Goal: Transaction & Acquisition: Purchase product/service

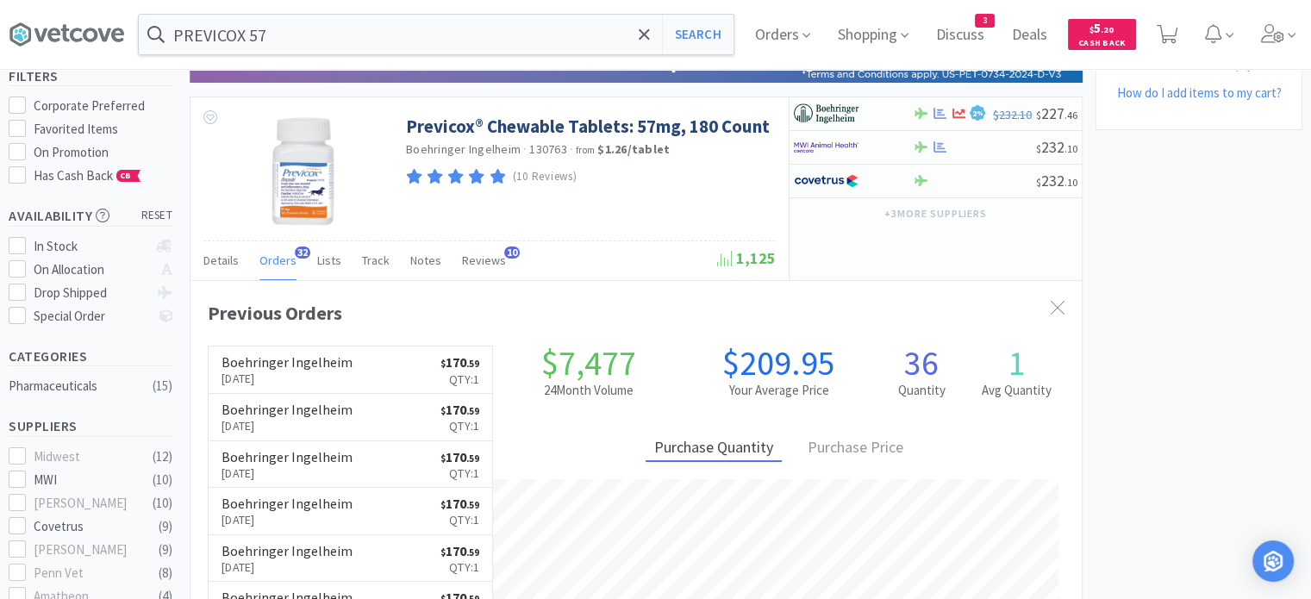
scroll to position [462, 891]
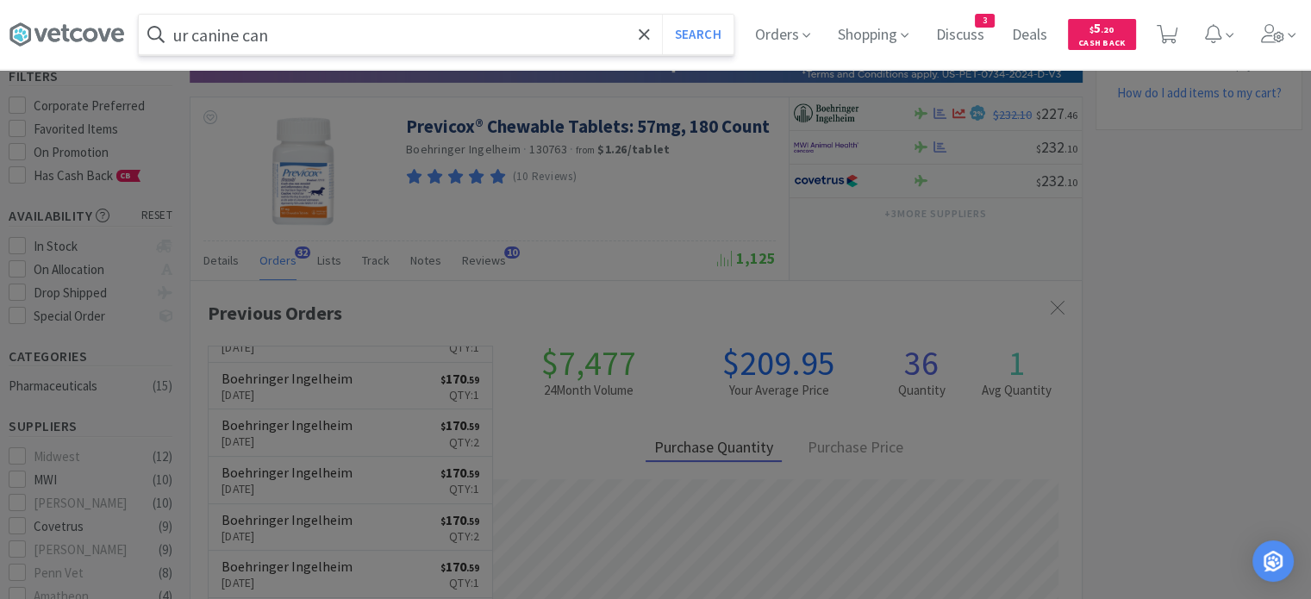
click at [662, 15] on button "Search" at bounding box center [698, 35] width 72 height 40
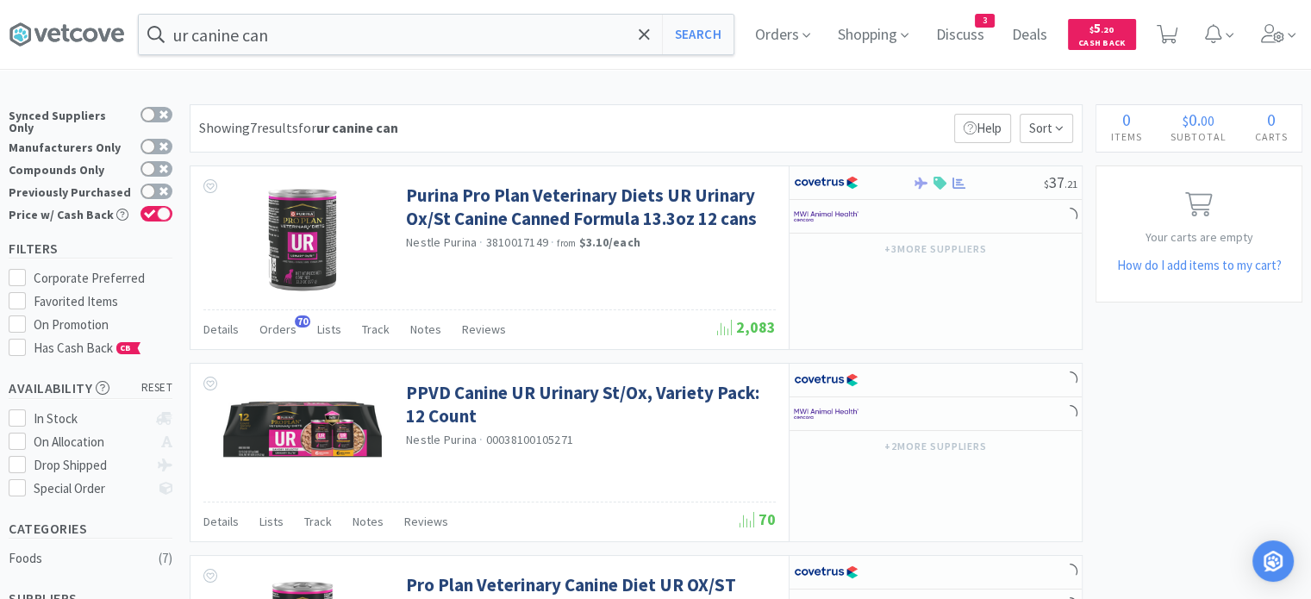
click at [276, 331] on span "Orders" at bounding box center [277, 329] width 37 height 16
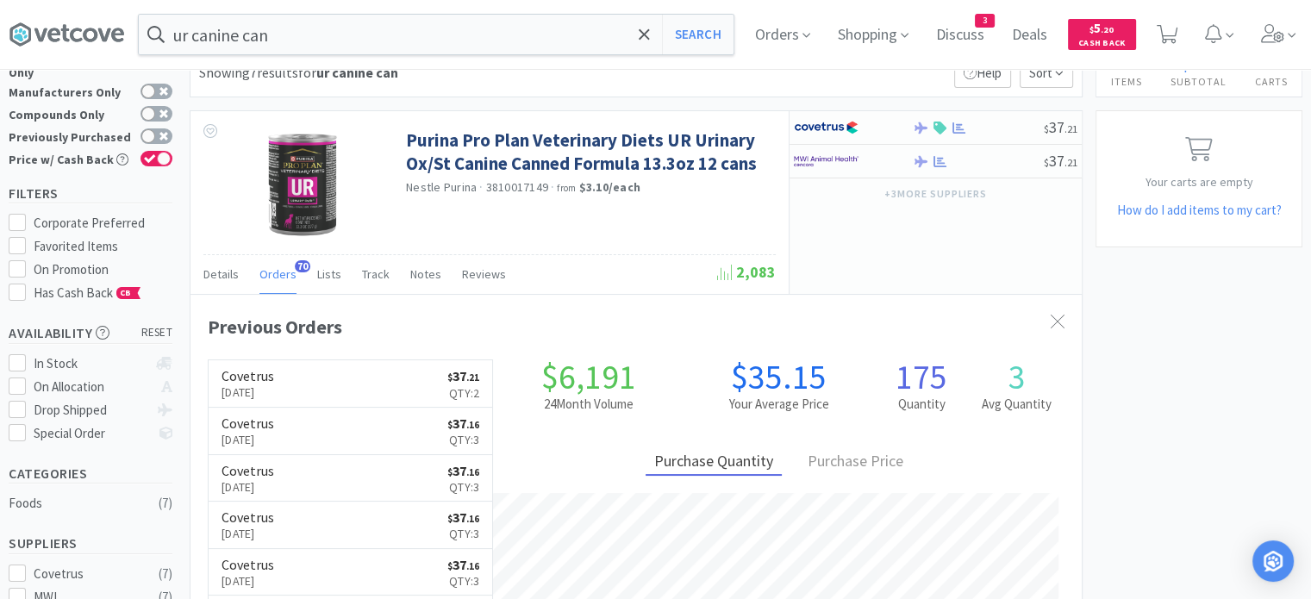
scroll to position [86, 0]
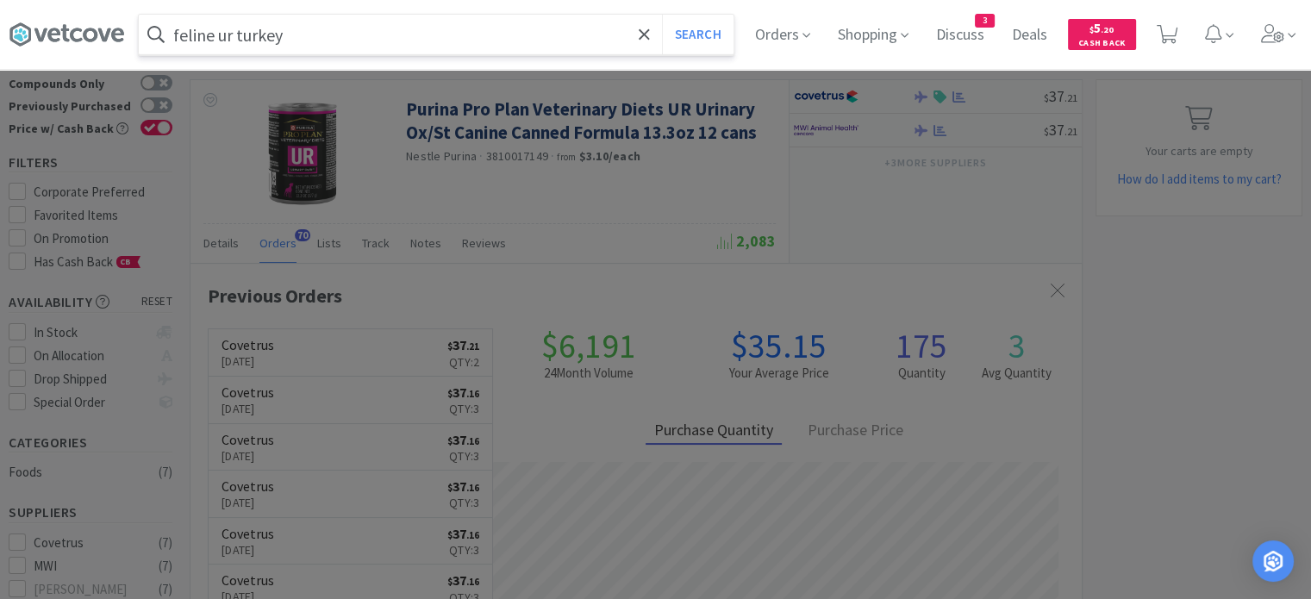
click at [662, 15] on button "Search" at bounding box center [698, 35] width 72 height 40
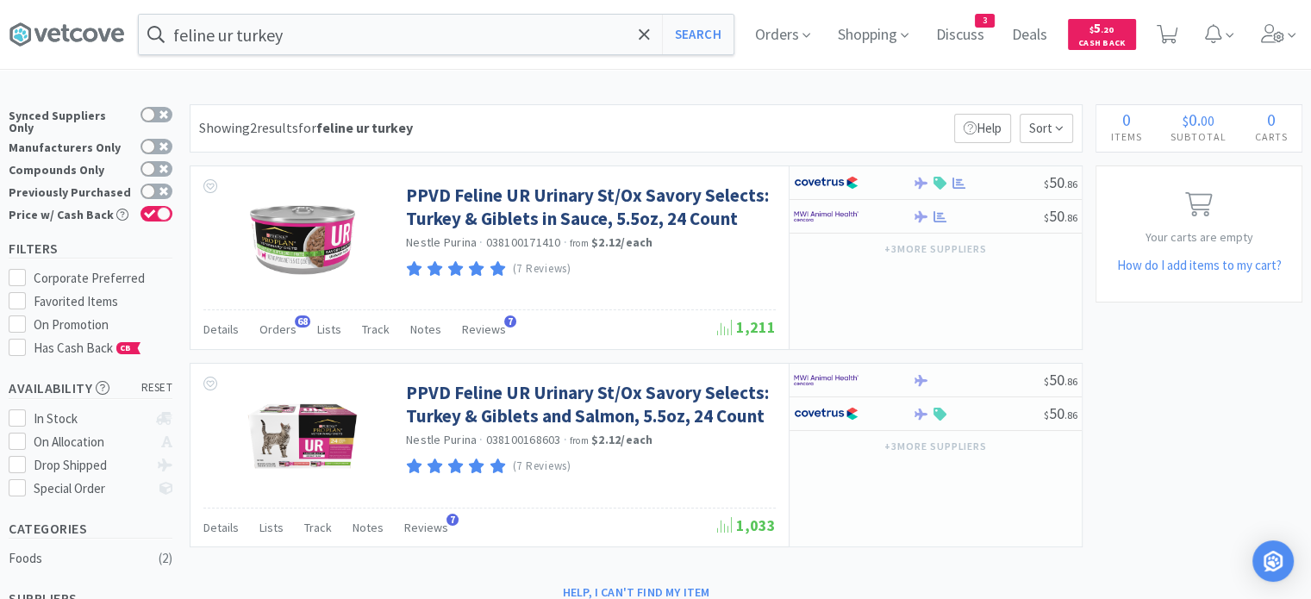
click at [266, 330] on span "Orders" at bounding box center [277, 329] width 37 height 16
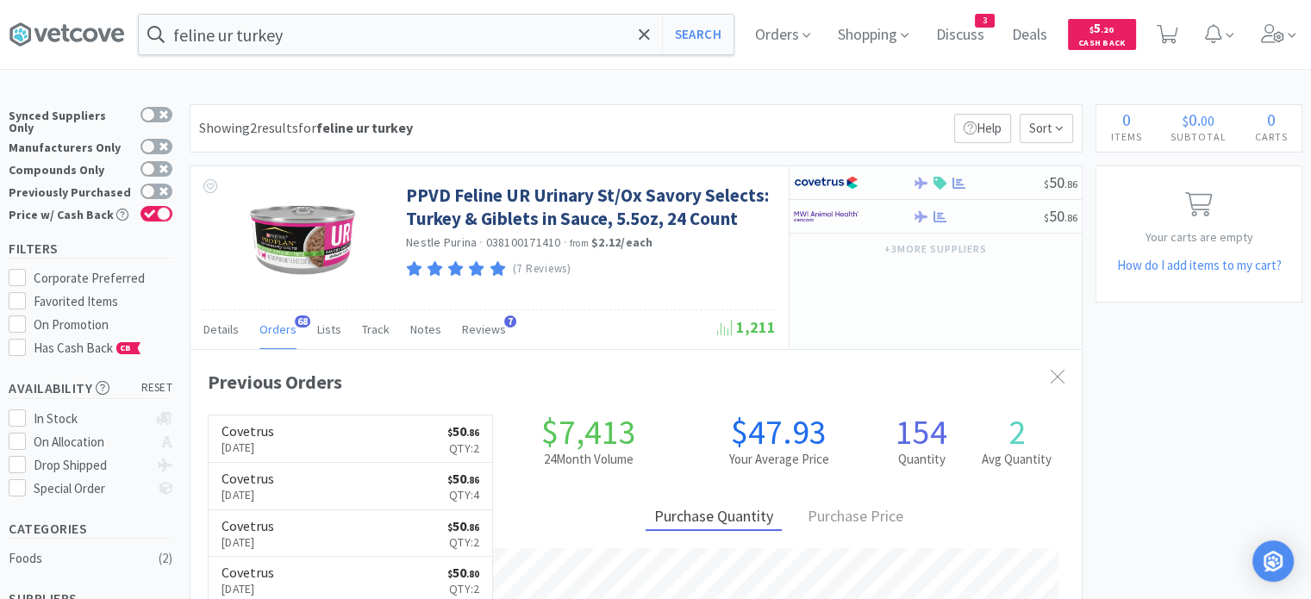
scroll to position [86, 0]
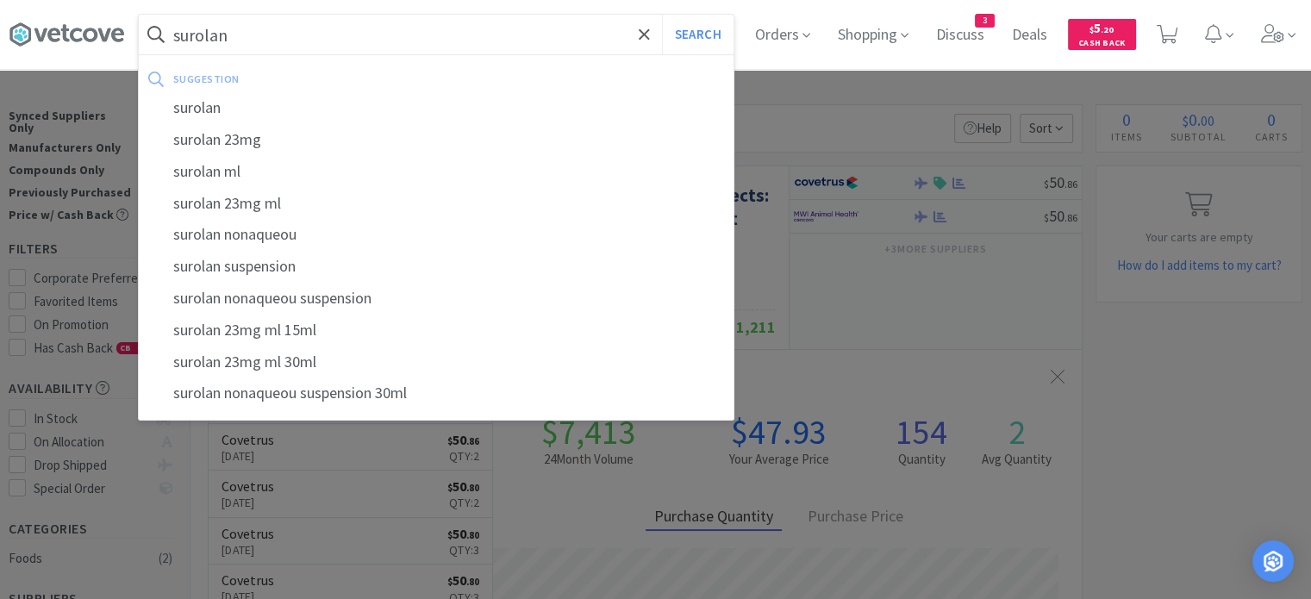
click at [662, 15] on button "Search" at bounding box center [698, 35] width 72 height 40
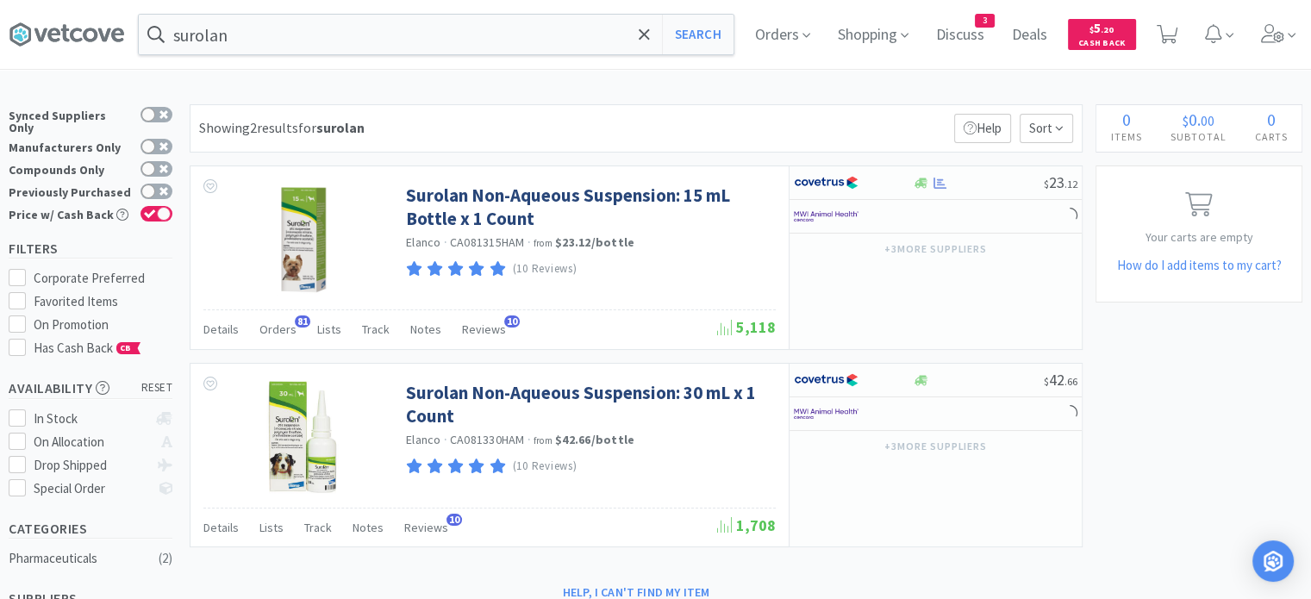
click at [269, 322] on span "Orders" at bounding box center [277, 329] width 37 height 16
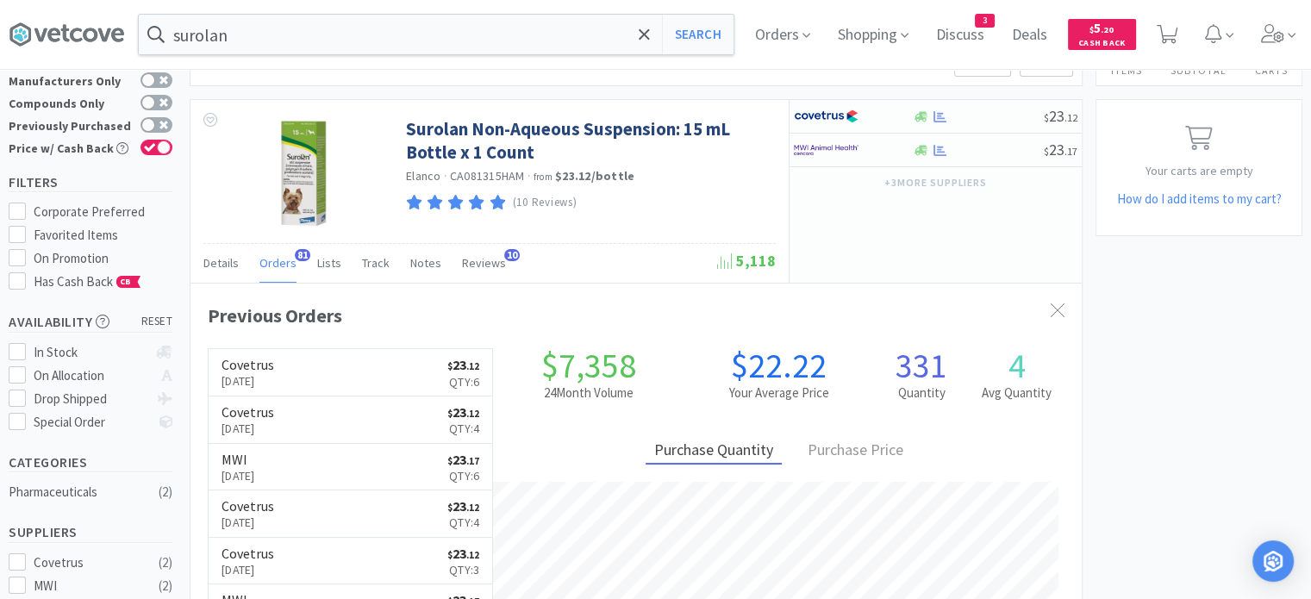
scroll to position [86, 0]
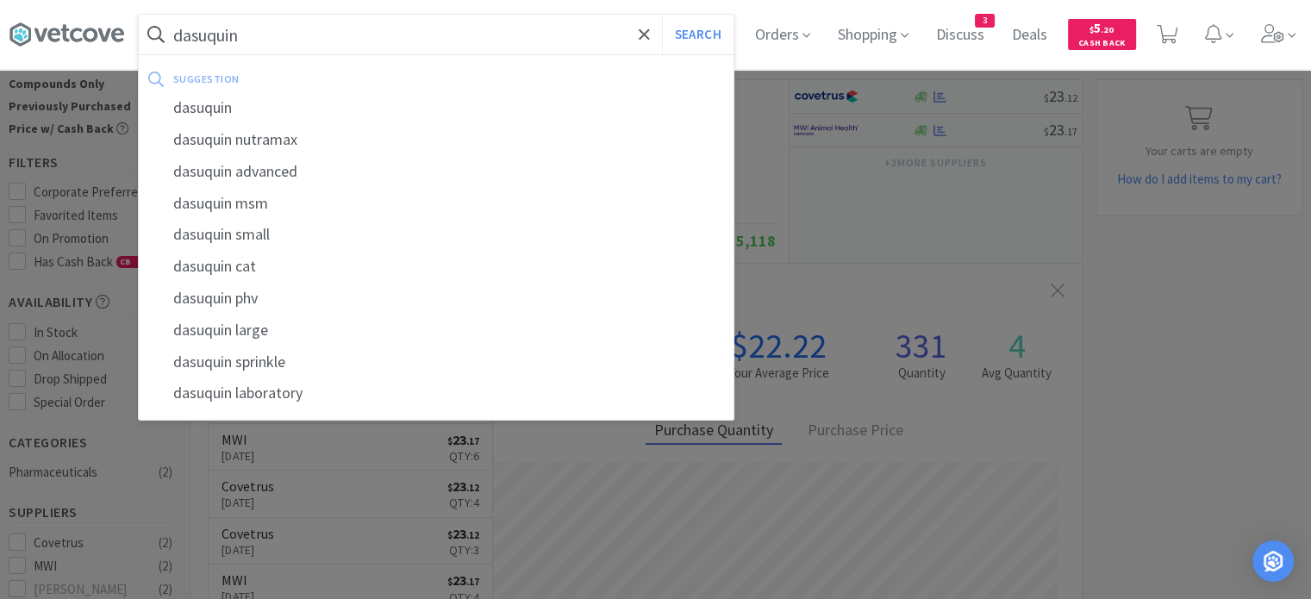
click at [218, 100] on div "dasuquin" at bounding box center [436, 108] width 595 height 32
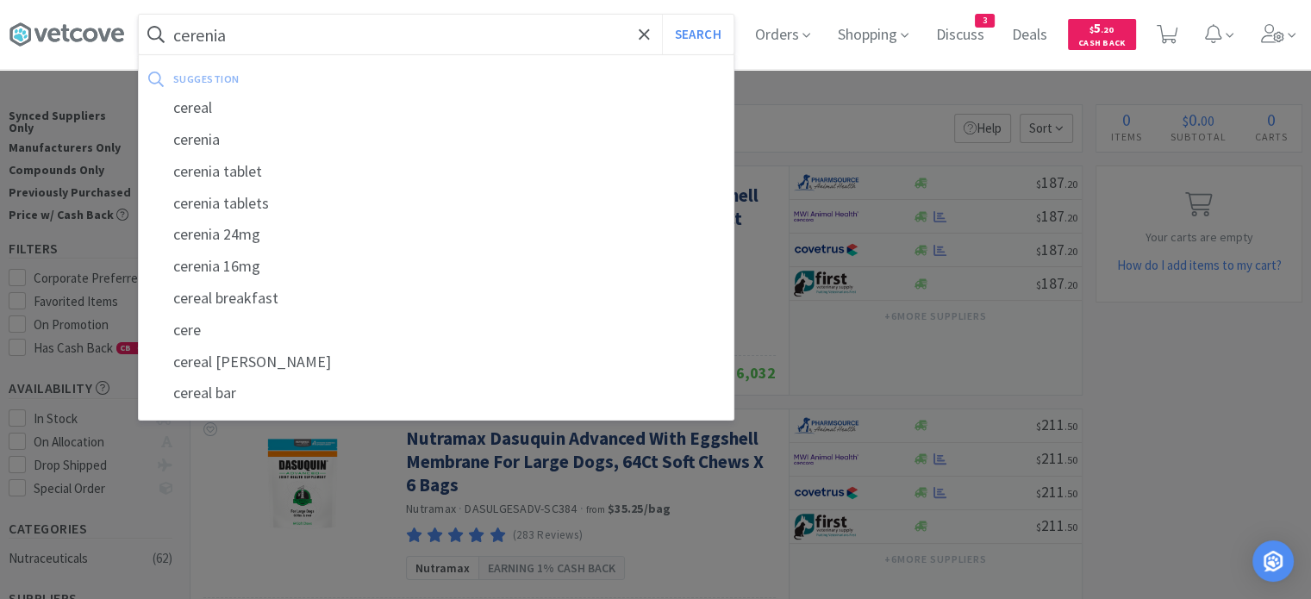
type input "cerenia"
click at [662, 15] on button "Search" at bounding box center [698, 35] width 72 height 40
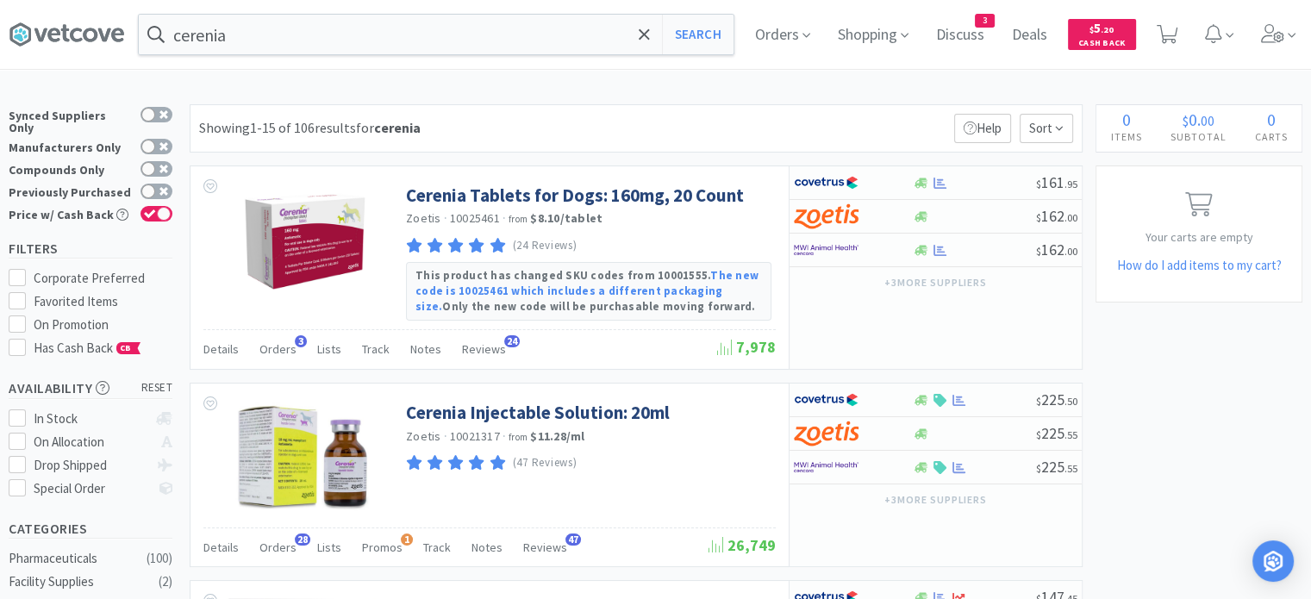
select select "5"
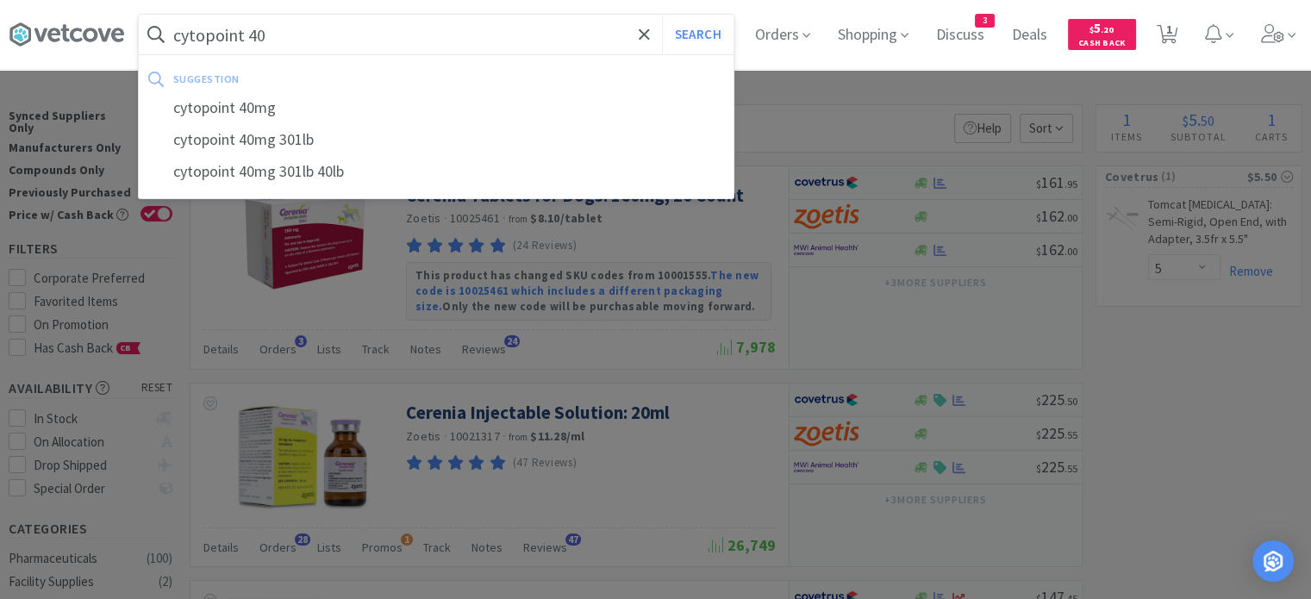
click at [662, 15] on button "Search" at bounding box center [698, 35] width 72 height 40
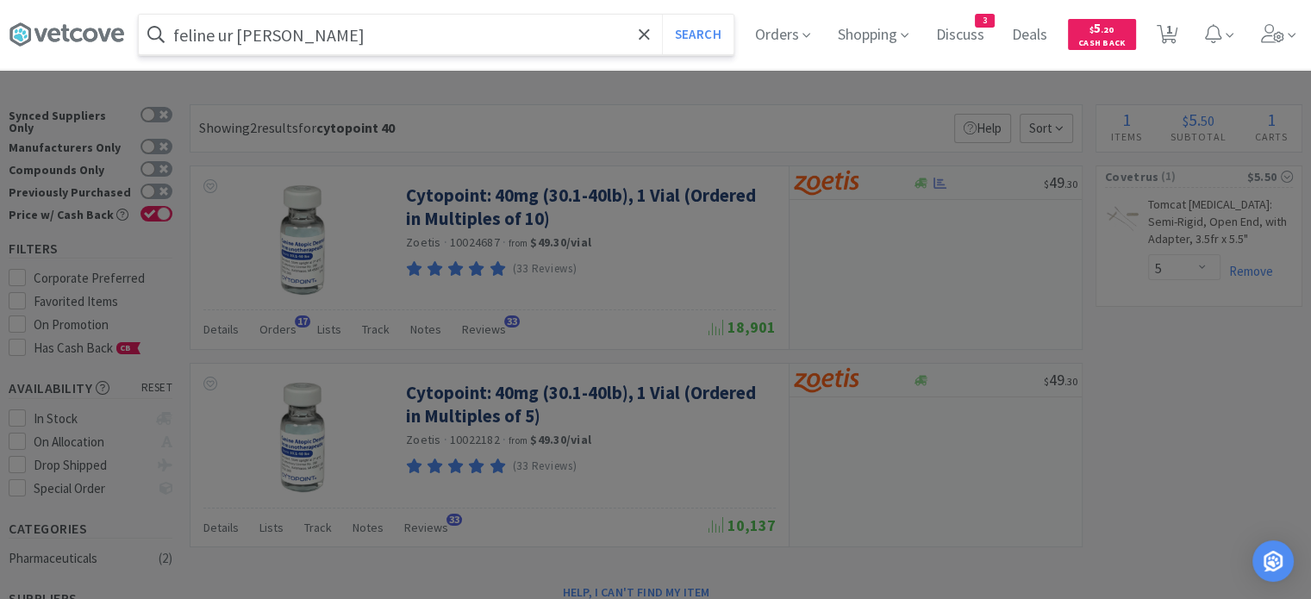
click at [662, 15] on button "Search" at bounding box center [698, 35] width 72 height 40
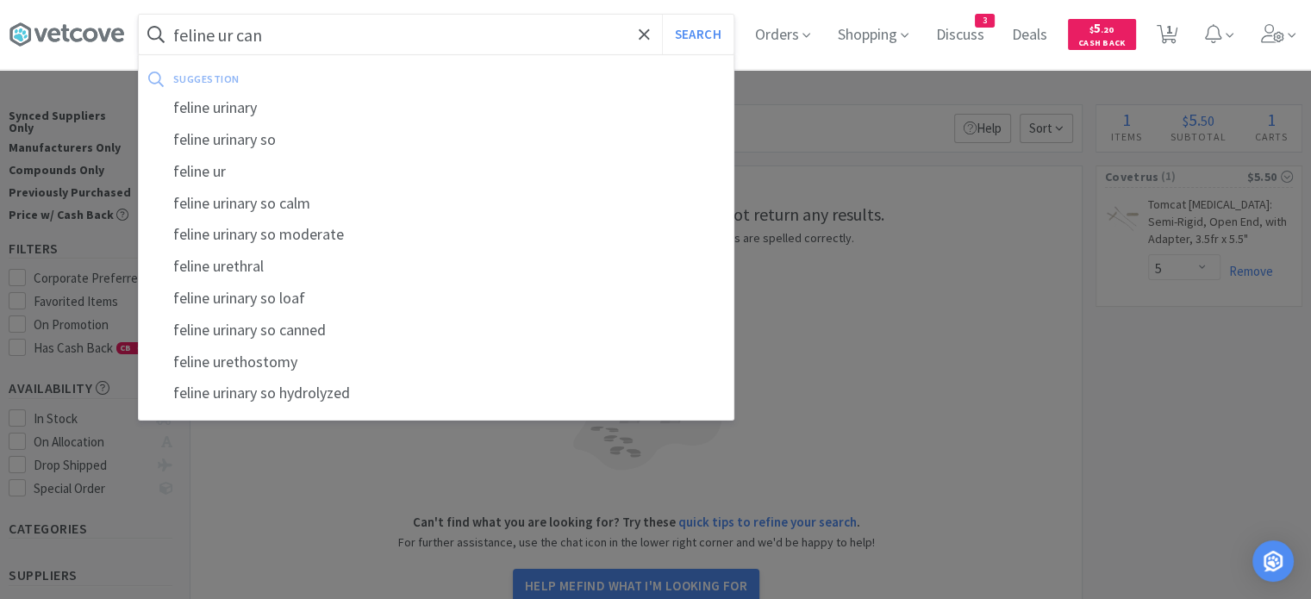
click at [662, 15] on button "Search" at bounding box center [698, 35] width 72 height 40
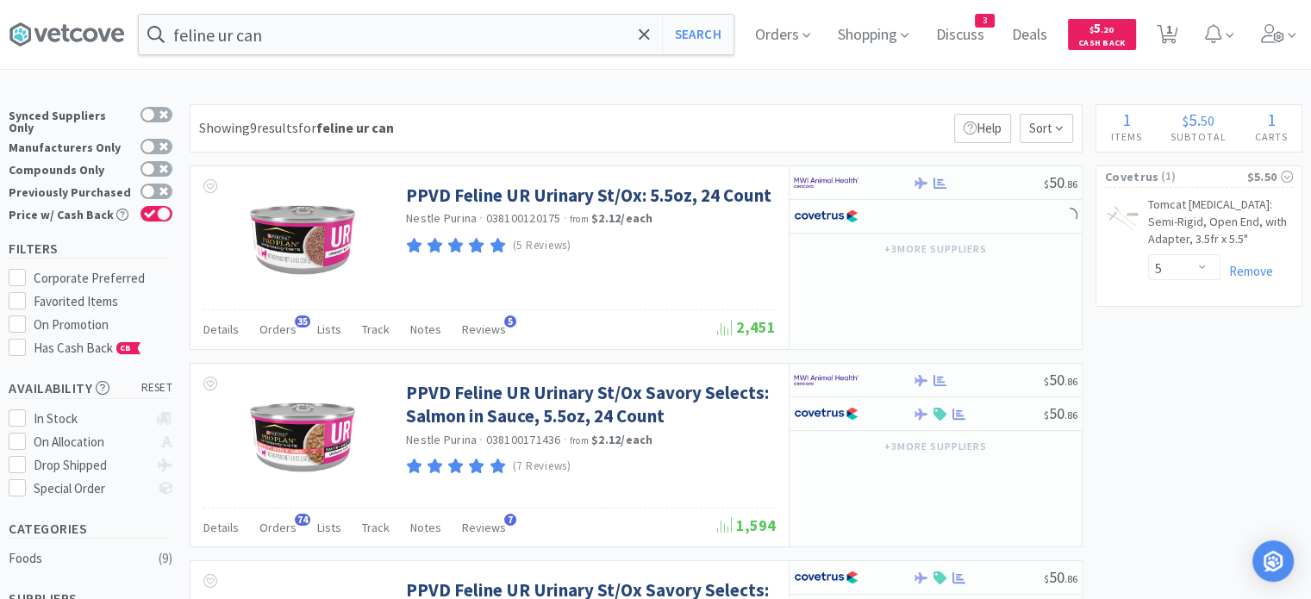
click at [282, 330] on span "Orders" at bounding box center [277, 329] width 37 height 16
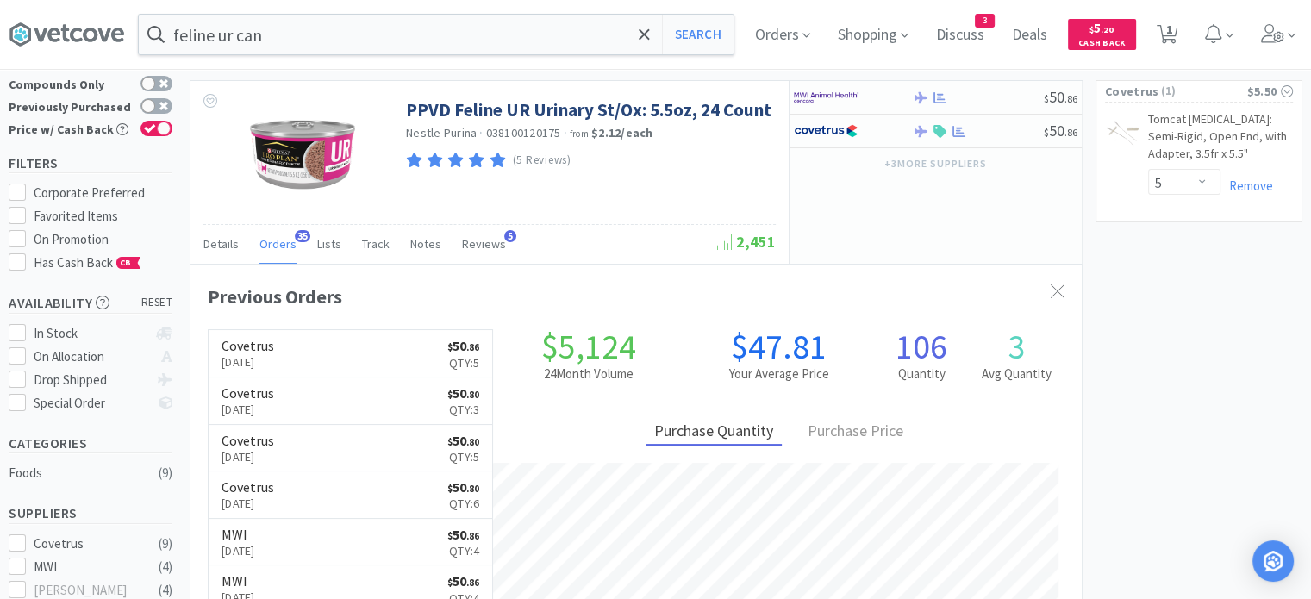
scroll to position [462, 891]
click at [539, 16] on input "feline ur can" at bounding box center [436, 35] width 595 height 40
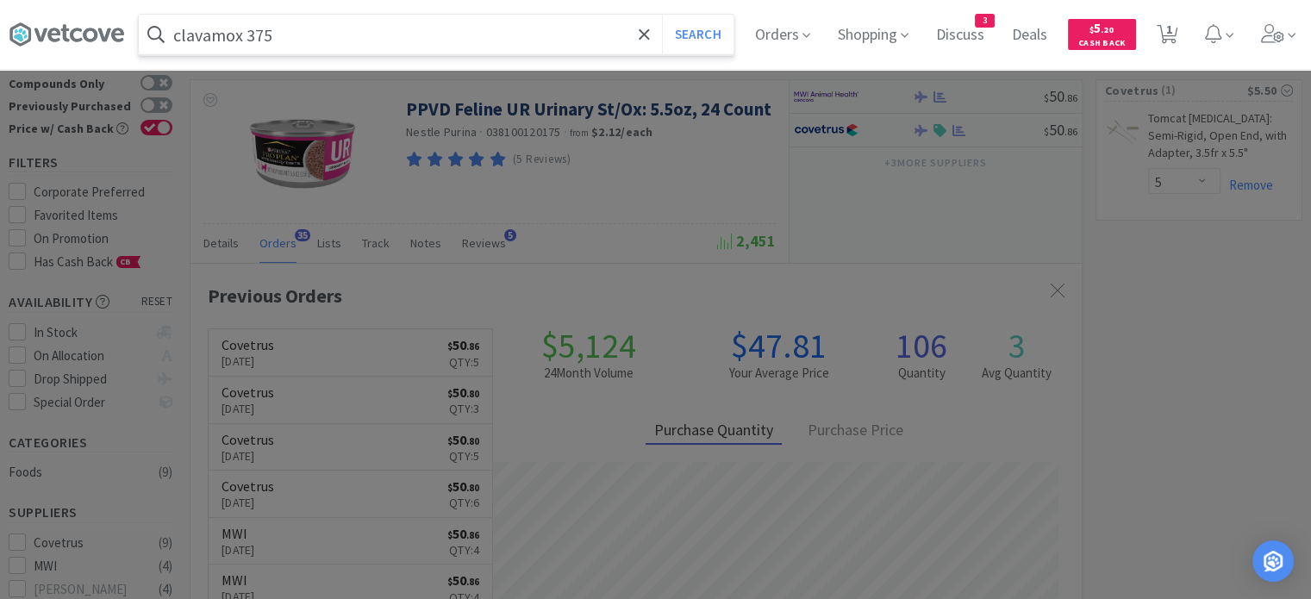
click at [662, 15] on button "Search" at bounding box center [698, 35] width 72 height 40
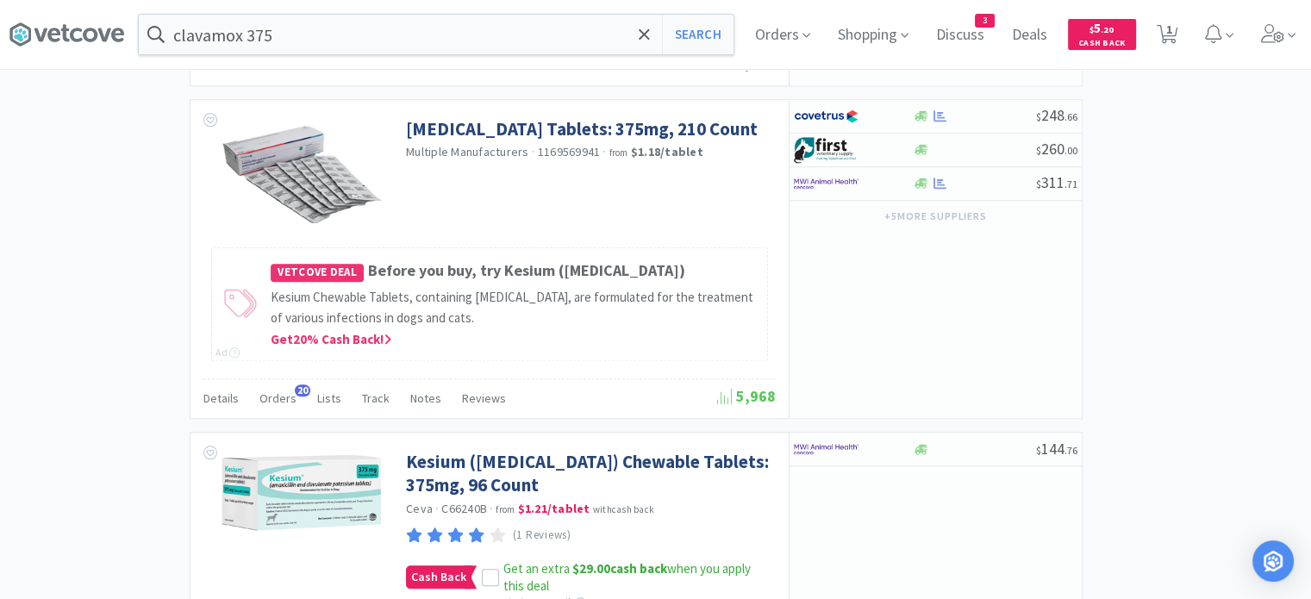
scroll to position [1465, 0]
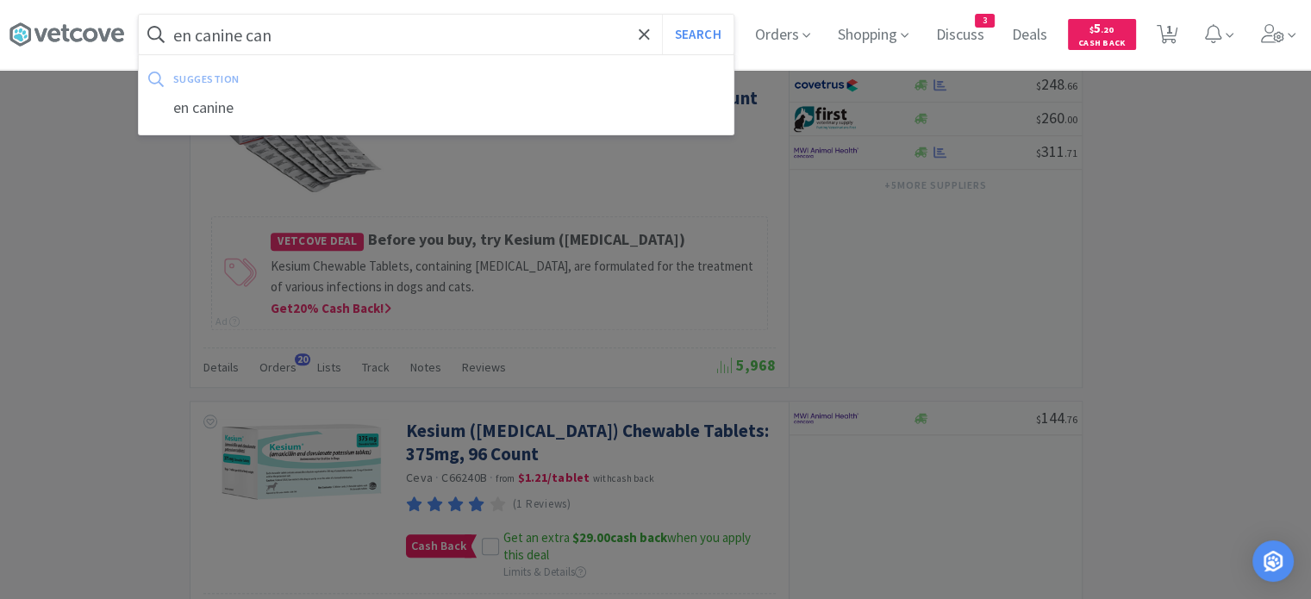
click at [662, 15] on button "Search" at bounding box center [698, 35] width 72 height 40
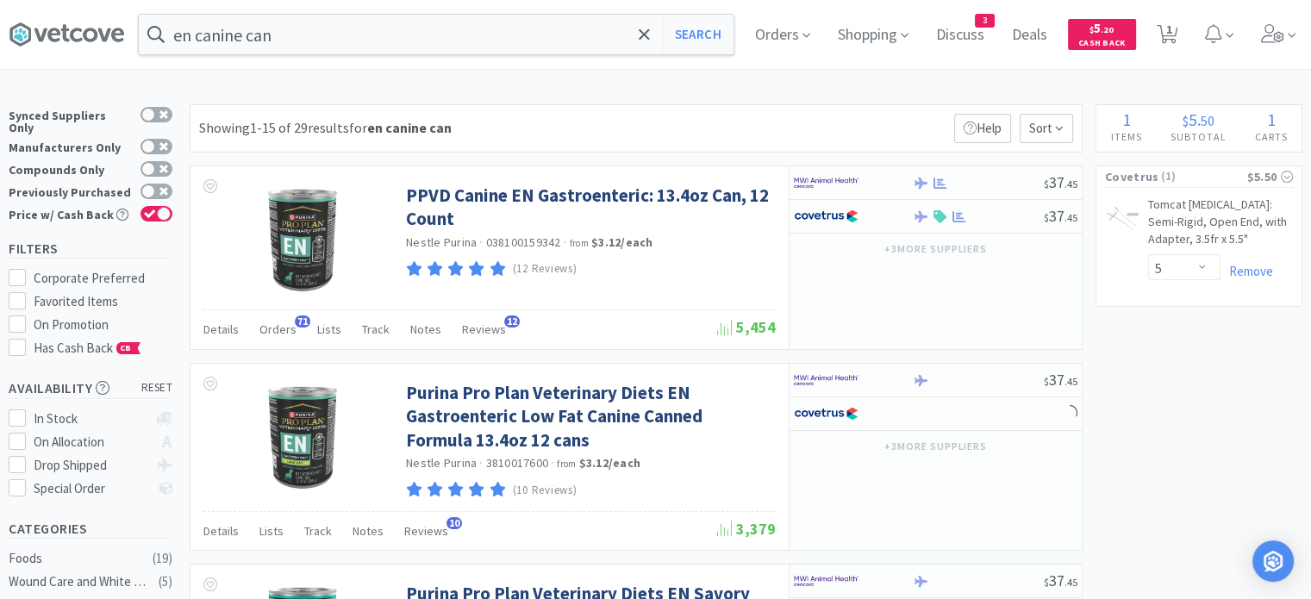
click at [282, 330] on span "Orders" at bounding box center [277, 329] width 37 height 16
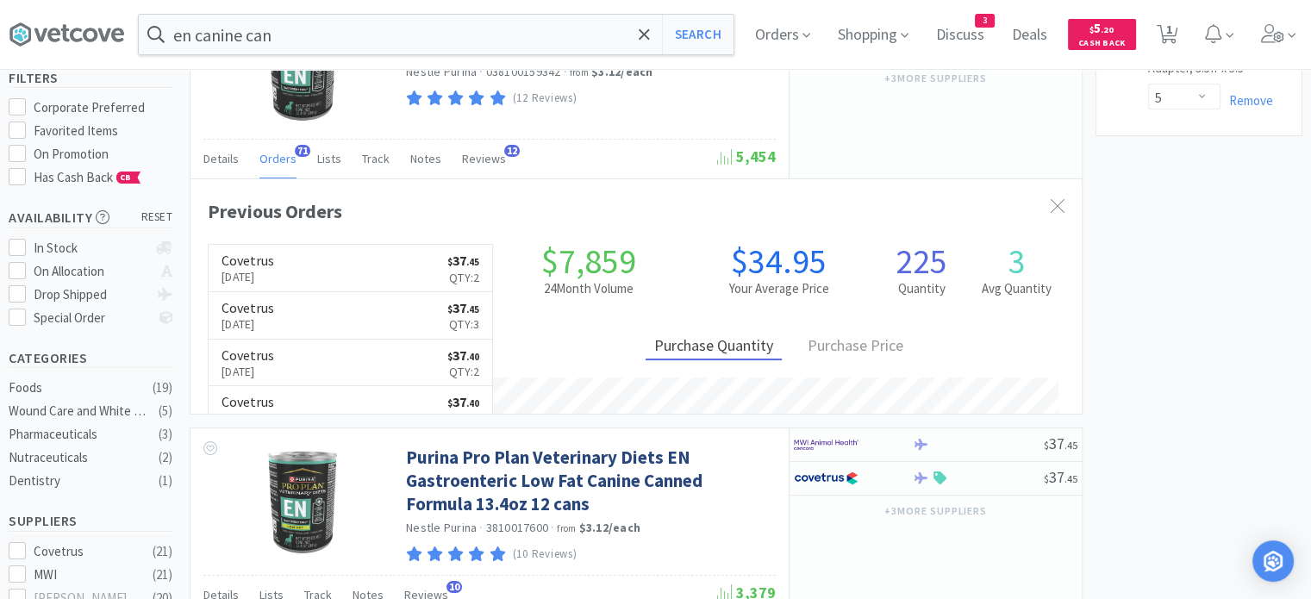
scroll to position [462, 891]
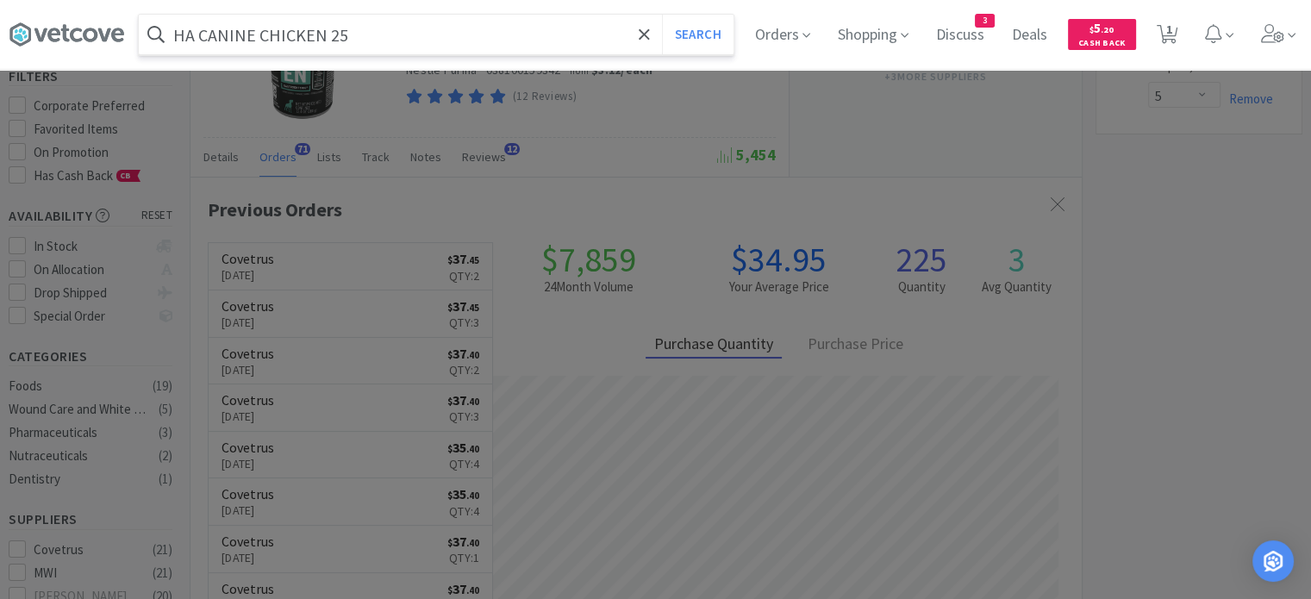
click at [662, 15] on button "Search" at bounding box center [698, 35] width 72 height 40
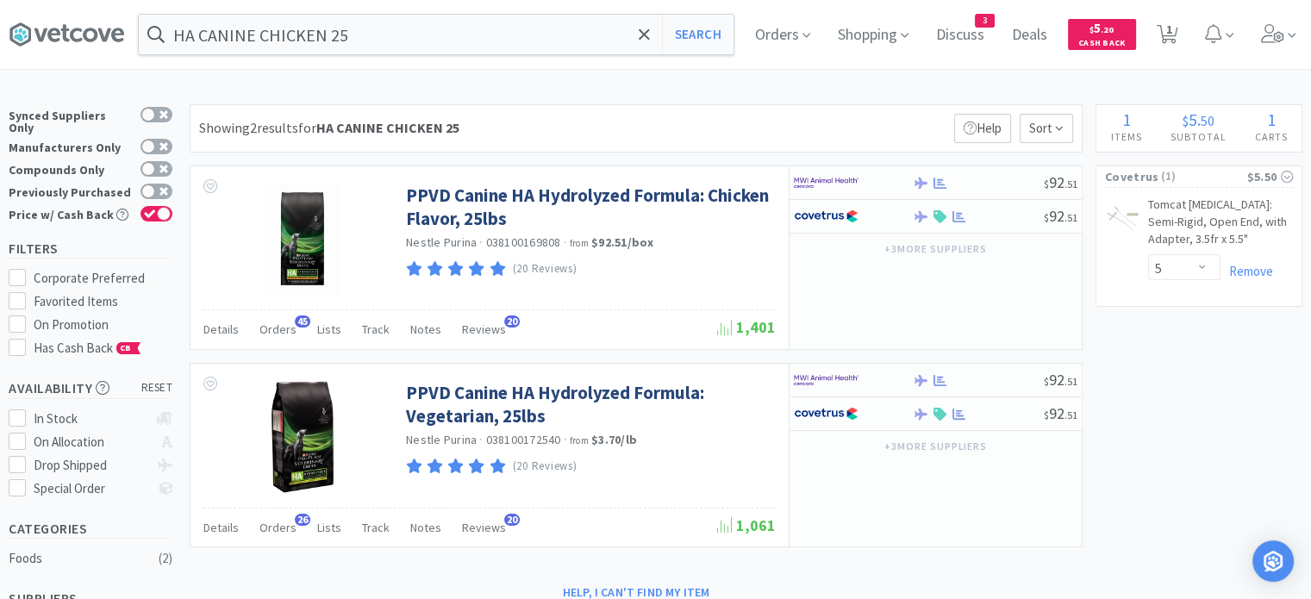
click at [279, 321] on span "Orders" at bounding box center [277, 329] width 37 height 16
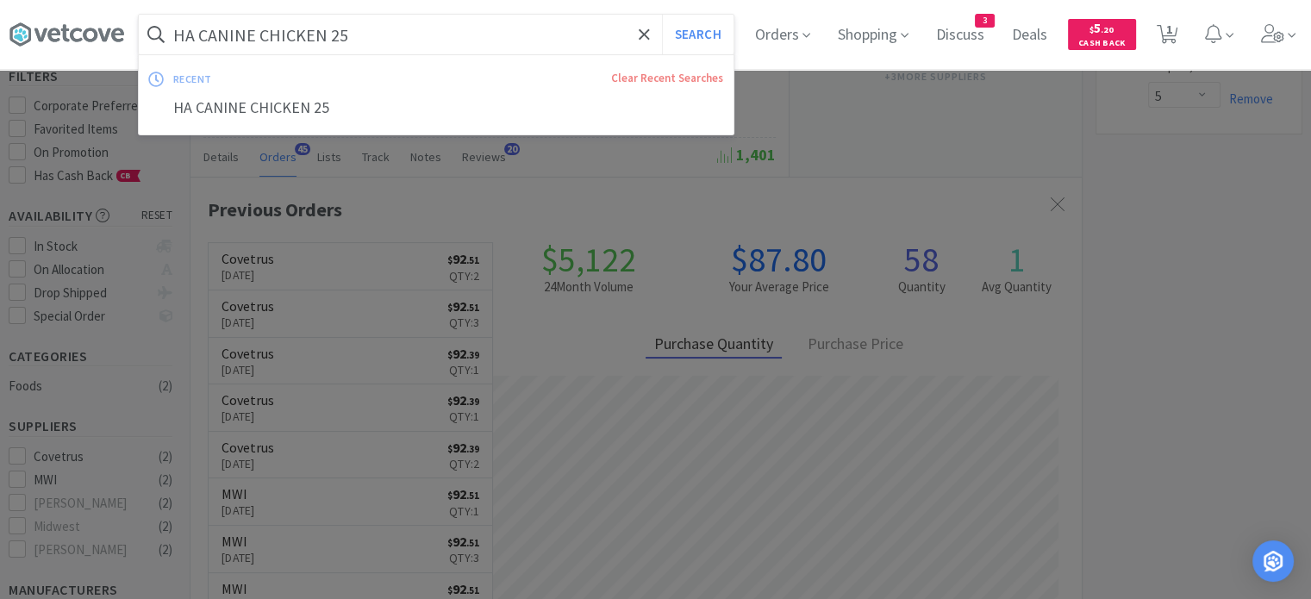
click at [349, 28] on input "HA CANINE CHICKEN 25" at bounding box center [436, 35] width 595 height 40
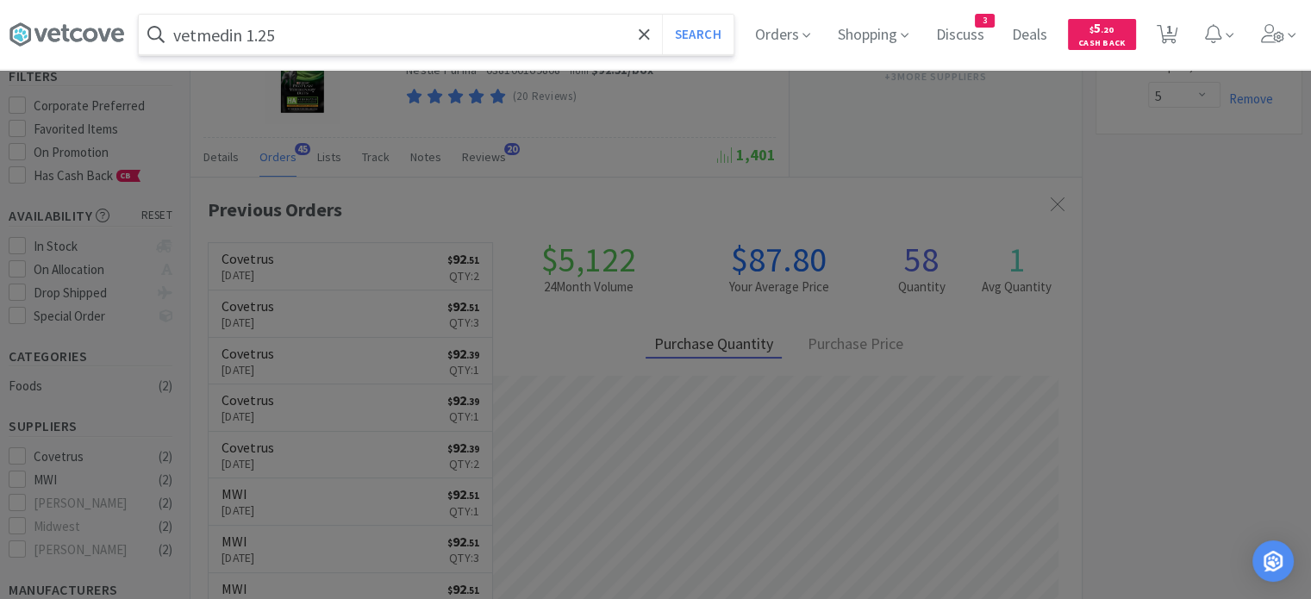
click at [662, 15] on button "Search" at bounding box center [698, 35] width 72 height 40
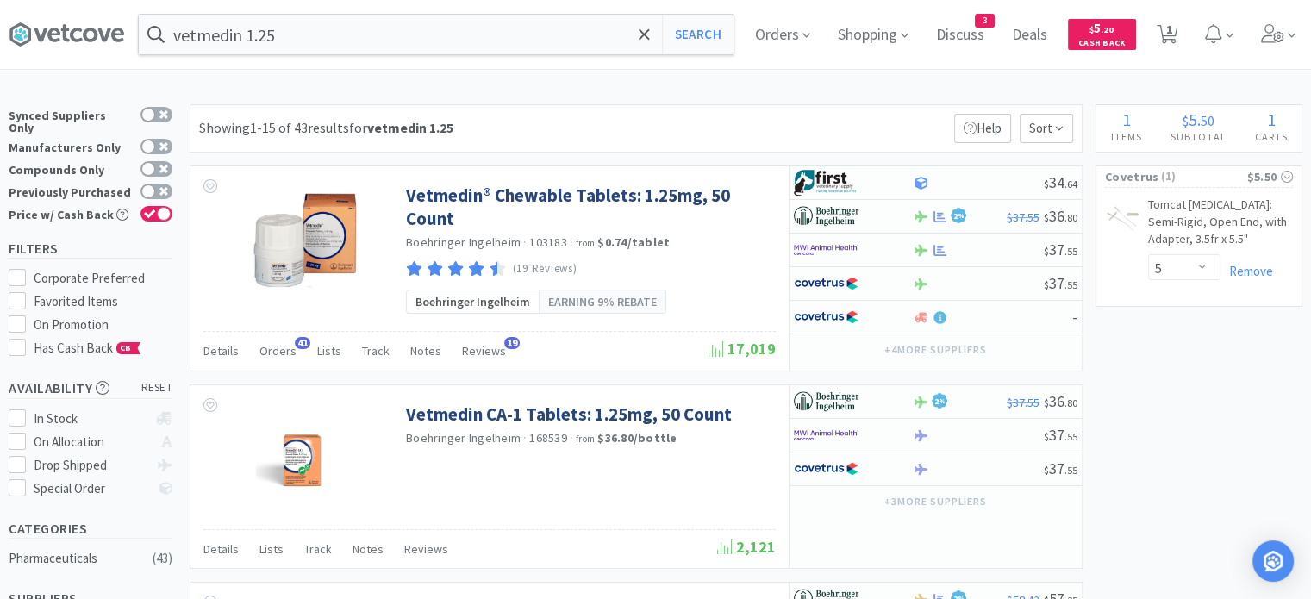
click at [268, 350] on span "Orders" at bounding box center [277, 351] width 37 height 16
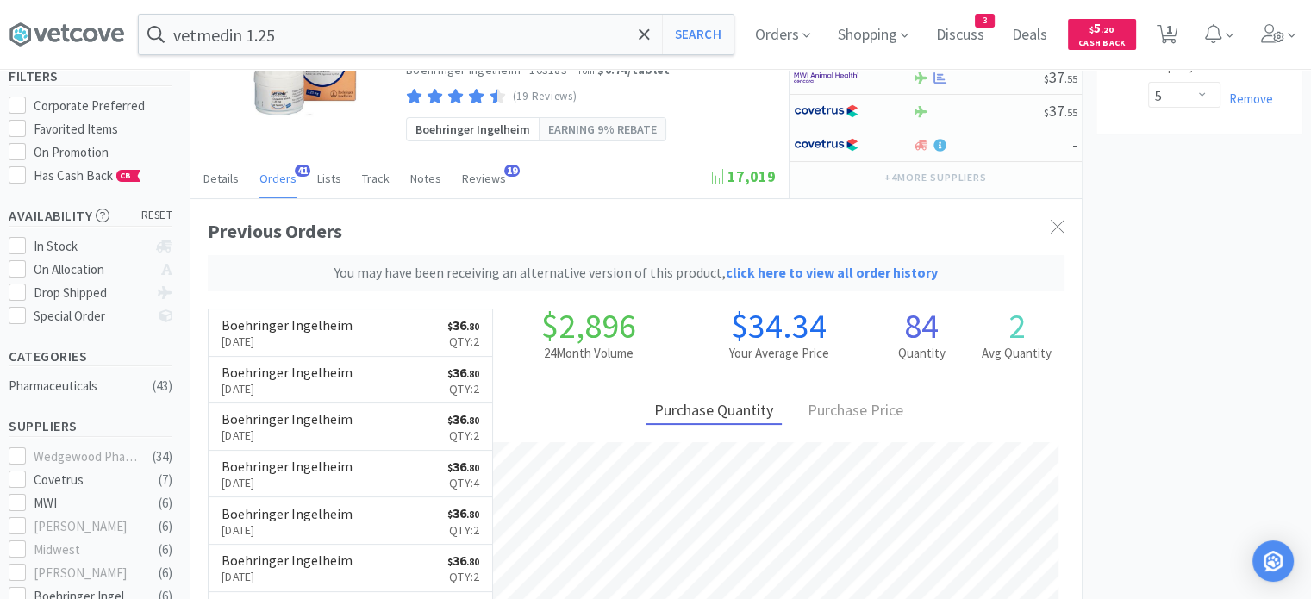
click at [407, 42] on input "vetmedin 1.25" at bounding box center [436, 35] width 595 height 40
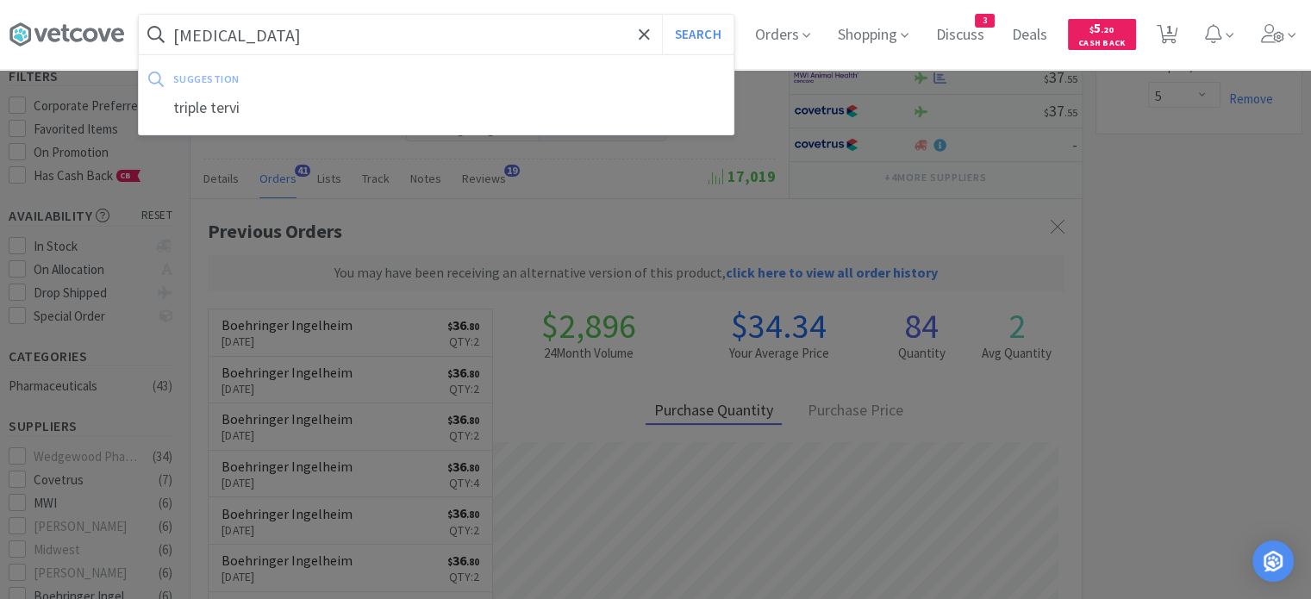
click at [662, 15] on button "Search" at bounding box center [698, 35] width 72 height 40
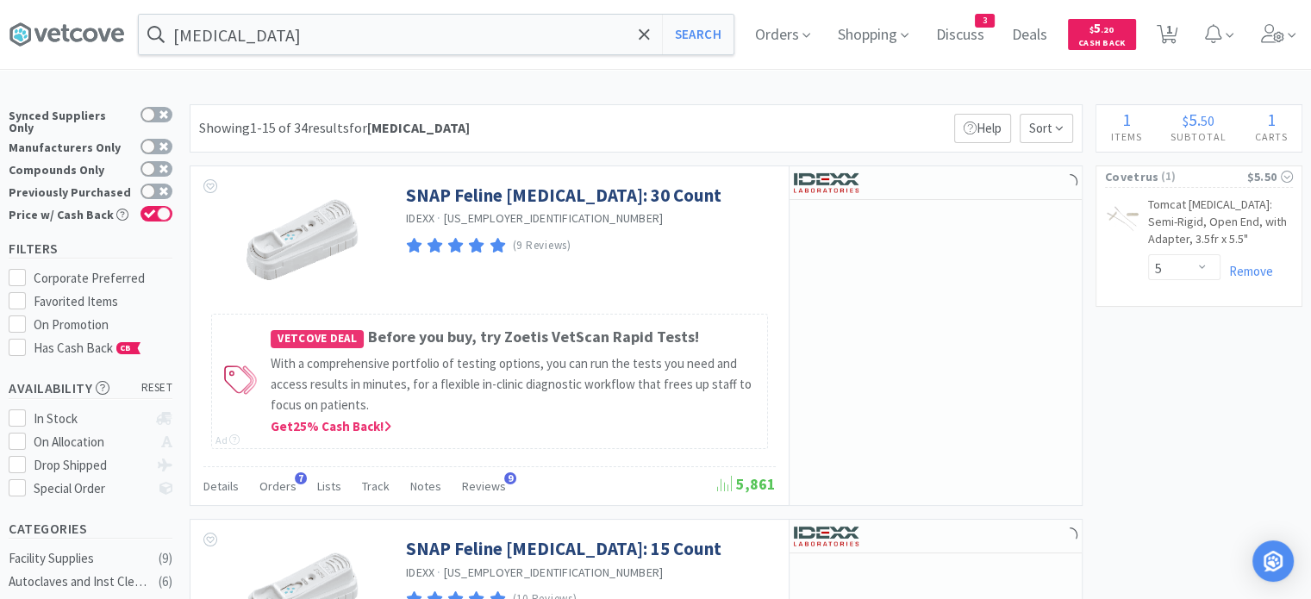
click at [279, 481] on span "Orders" at bounding box center [277, 486] width 37 height 16
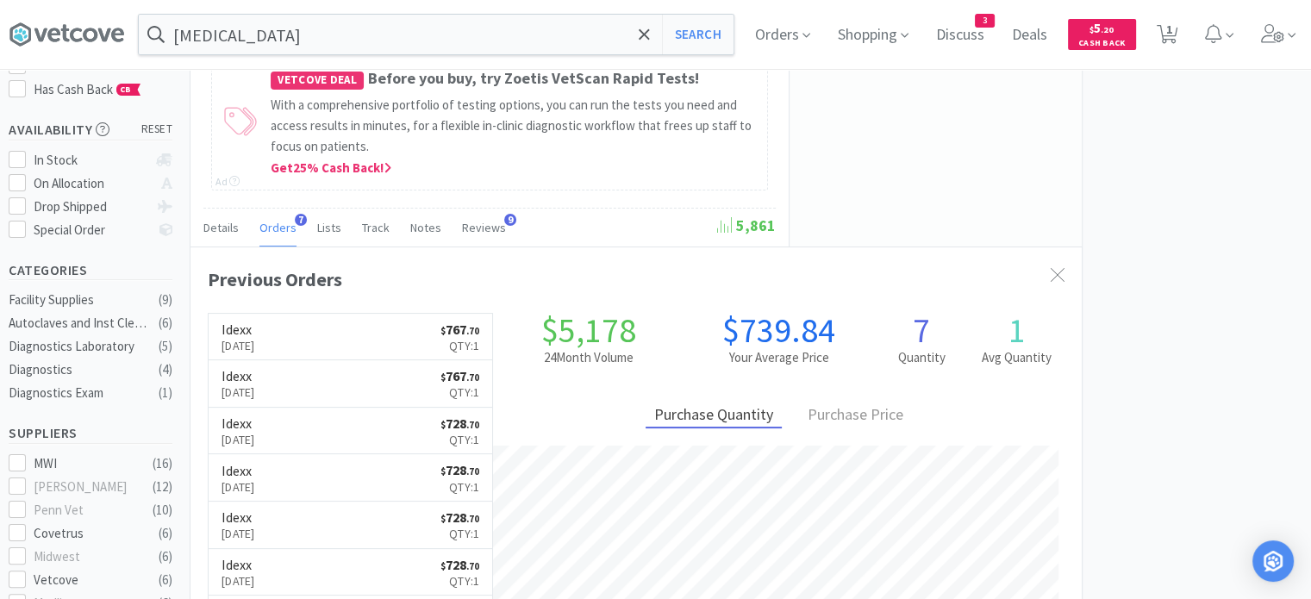
scroll to position [441, 891]
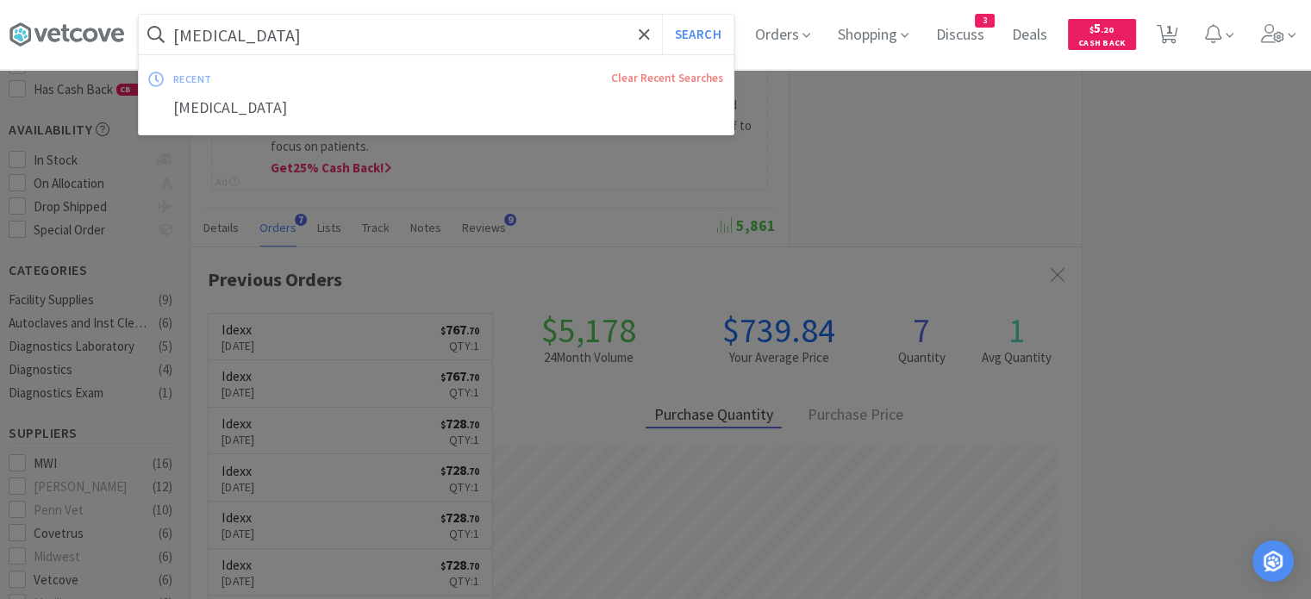
click at [269, 49] on input "[MEDICAL_DATA]" at bounding box center [436, 35] width 595 height 40
click at [662, 15] on button "Search" at bounding box center [698, 35] width 72 height 40
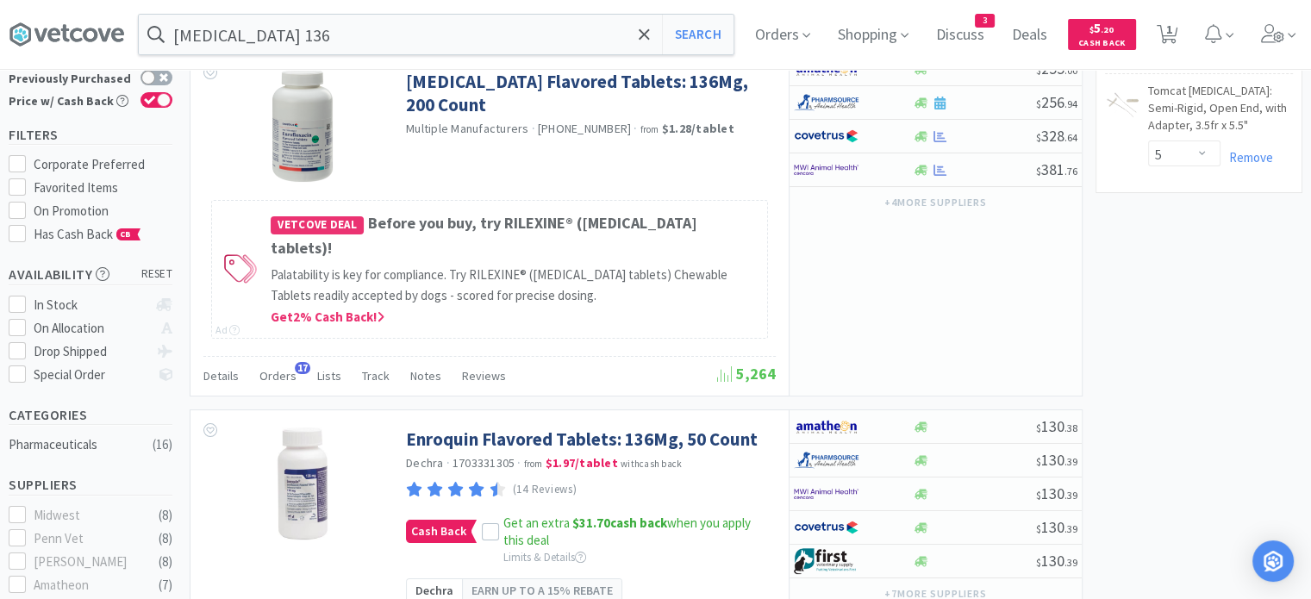
scroll to position [86, 0]
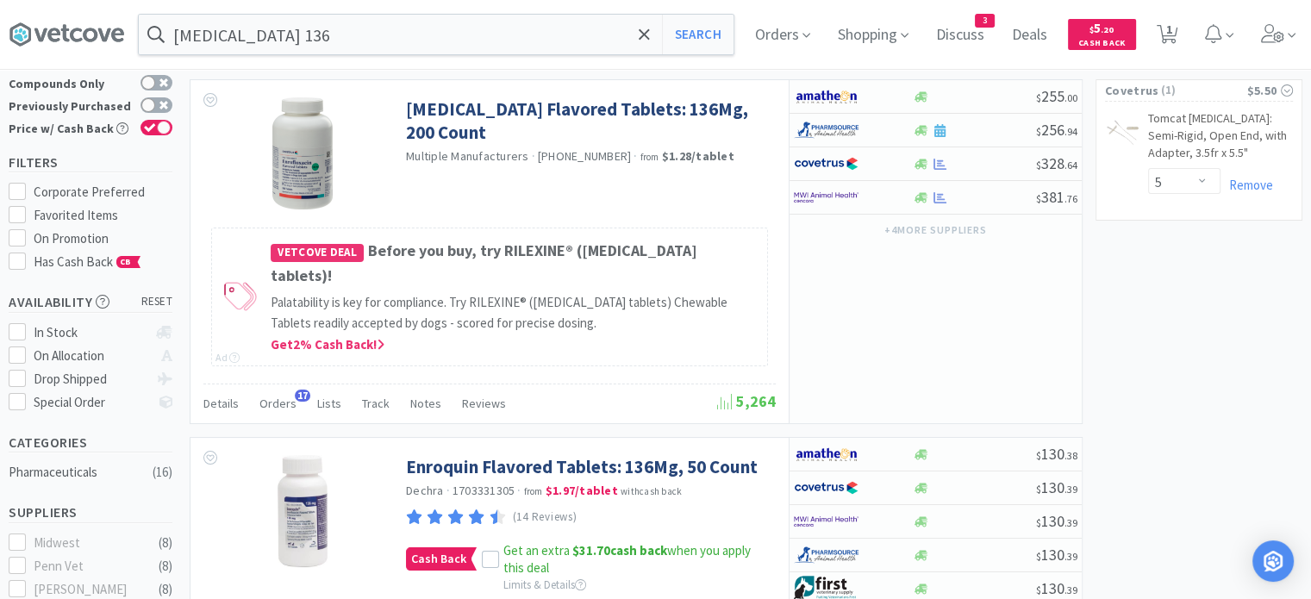
click at [319, 38] on input "[MEDICAL_DATA] 136" at bounding box center [436, 35] width 595 height 40
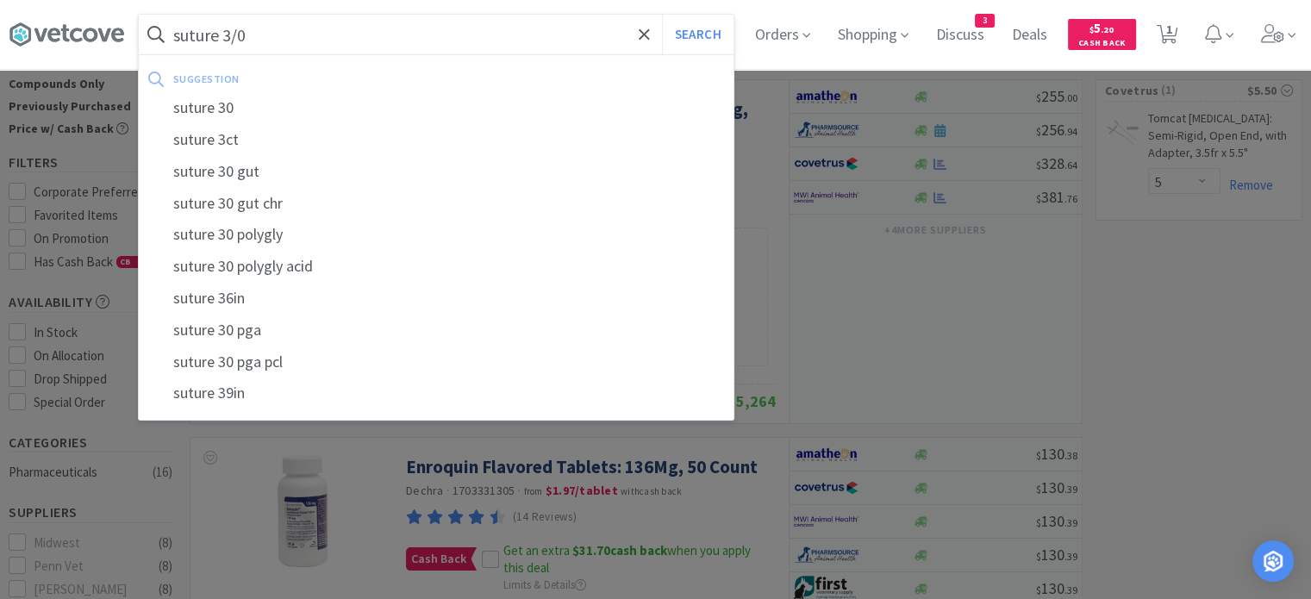
click at [662, 15] on button "Search" at bounding box center [698, 35] width 72 height 40
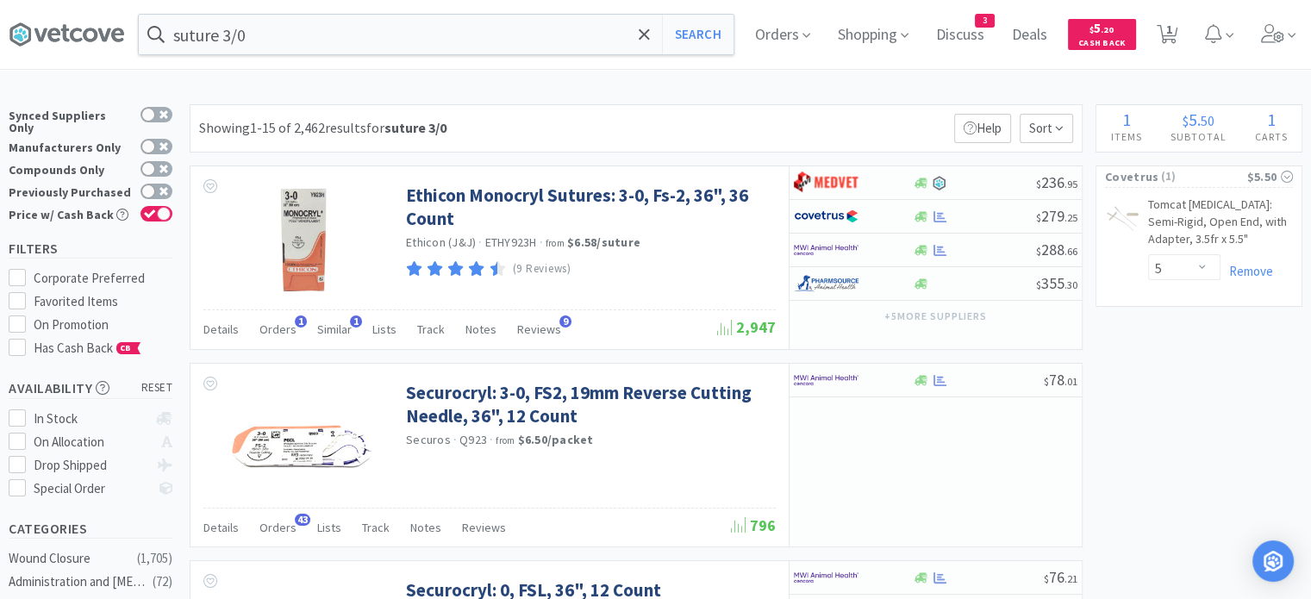
click at [265, 529] on span "Orders" at bounding box center [277, 528] width 37 height 16
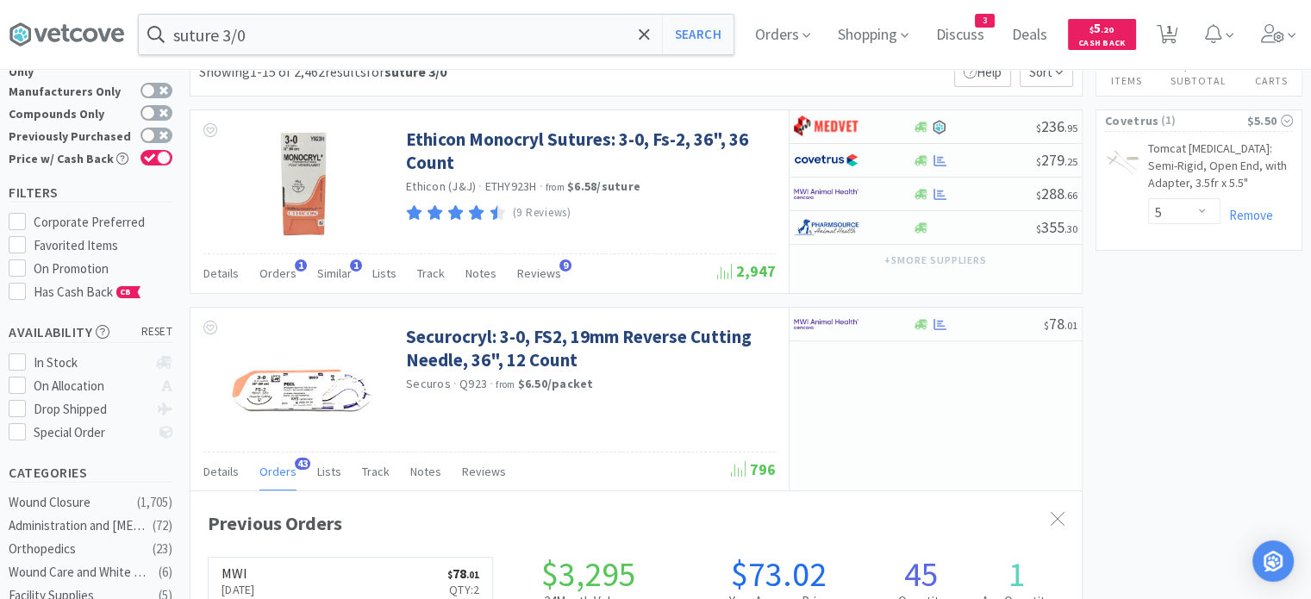
scroll to position [86, 0]
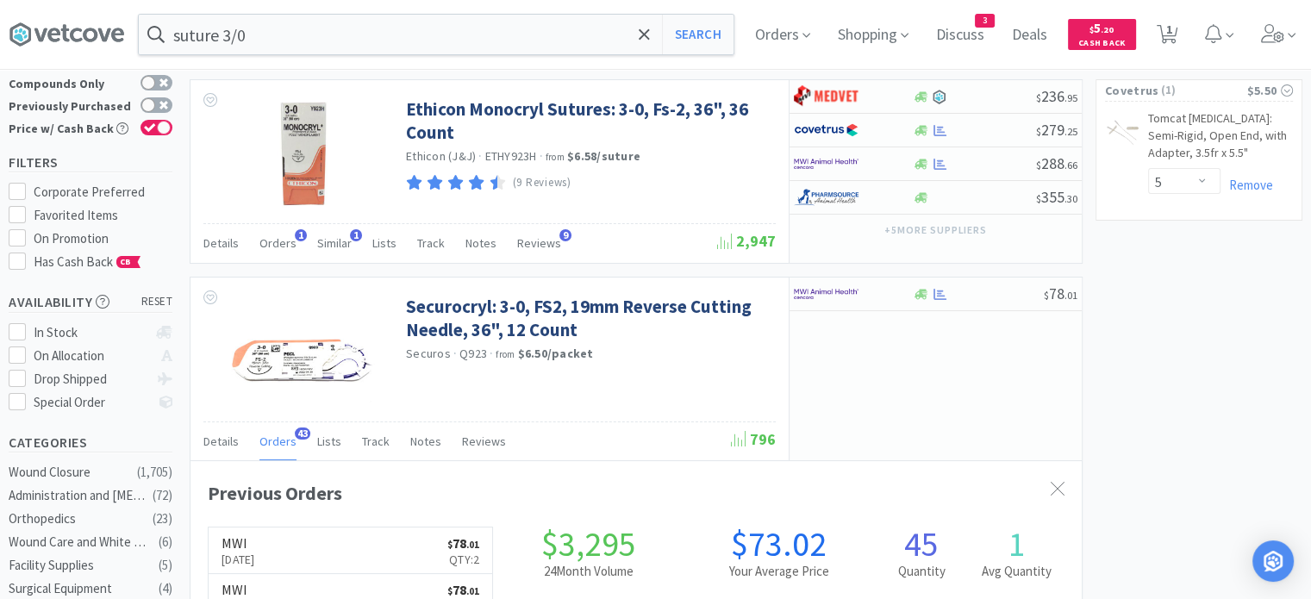
click at [277, 235] on span "Orders" at bounding box center [277, 243] width 37 height 16
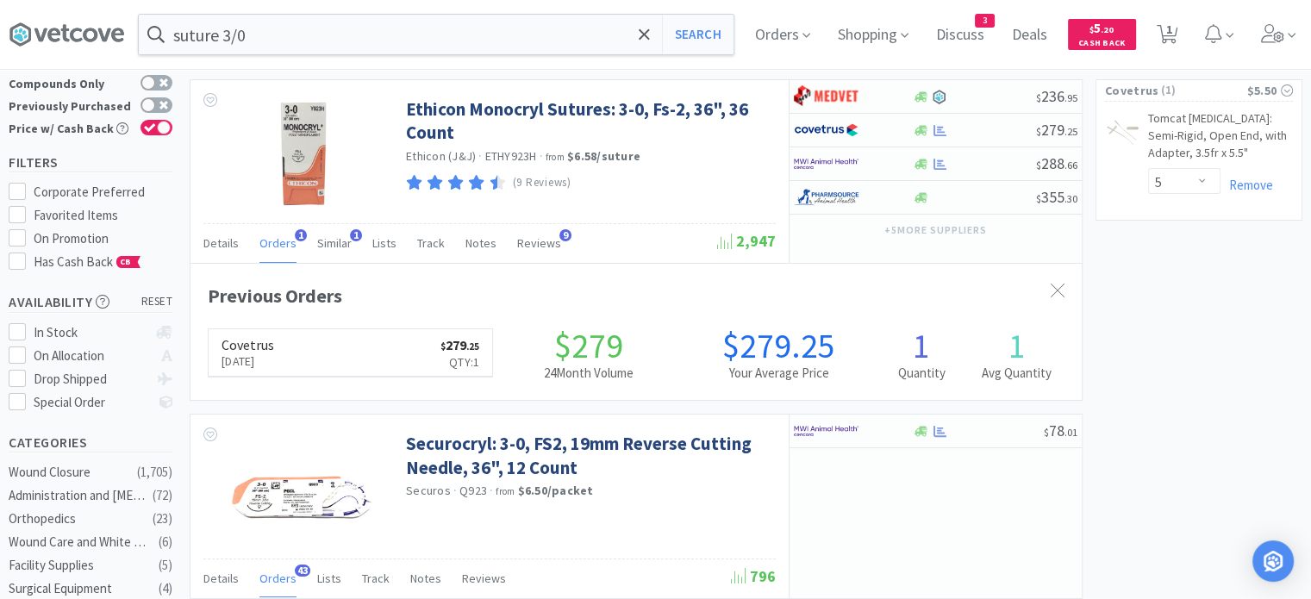
scroll to position [441, 891]
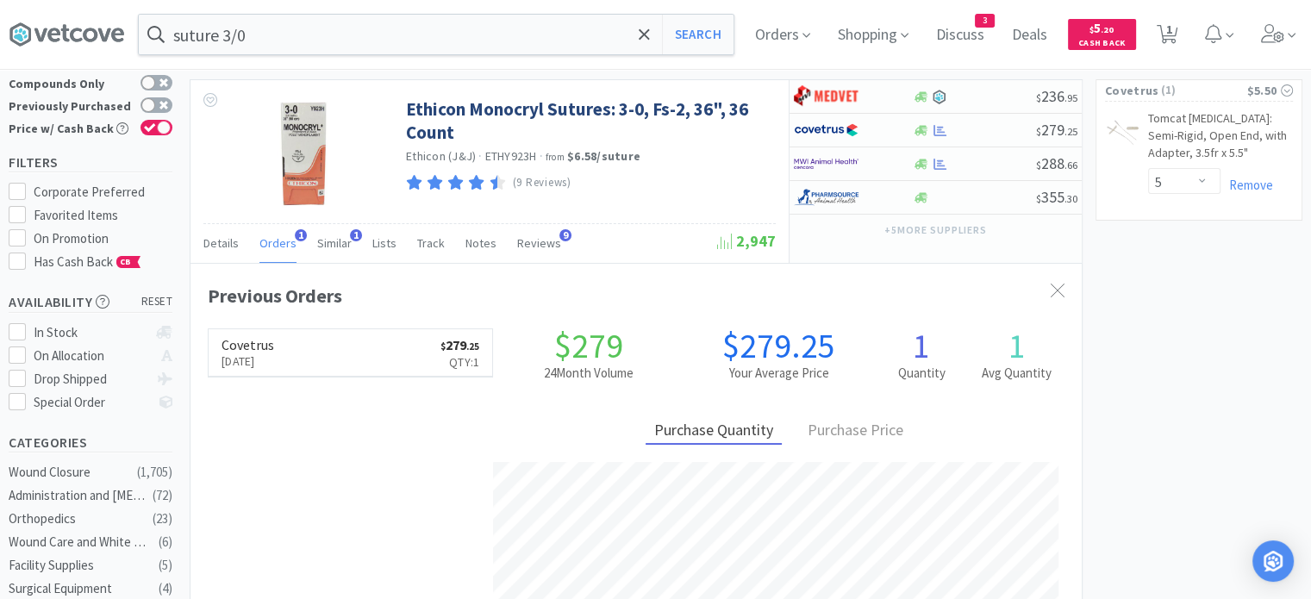
click at [277, 235] on span "Orders" at bounding box center [277, 243] width 37 height 16
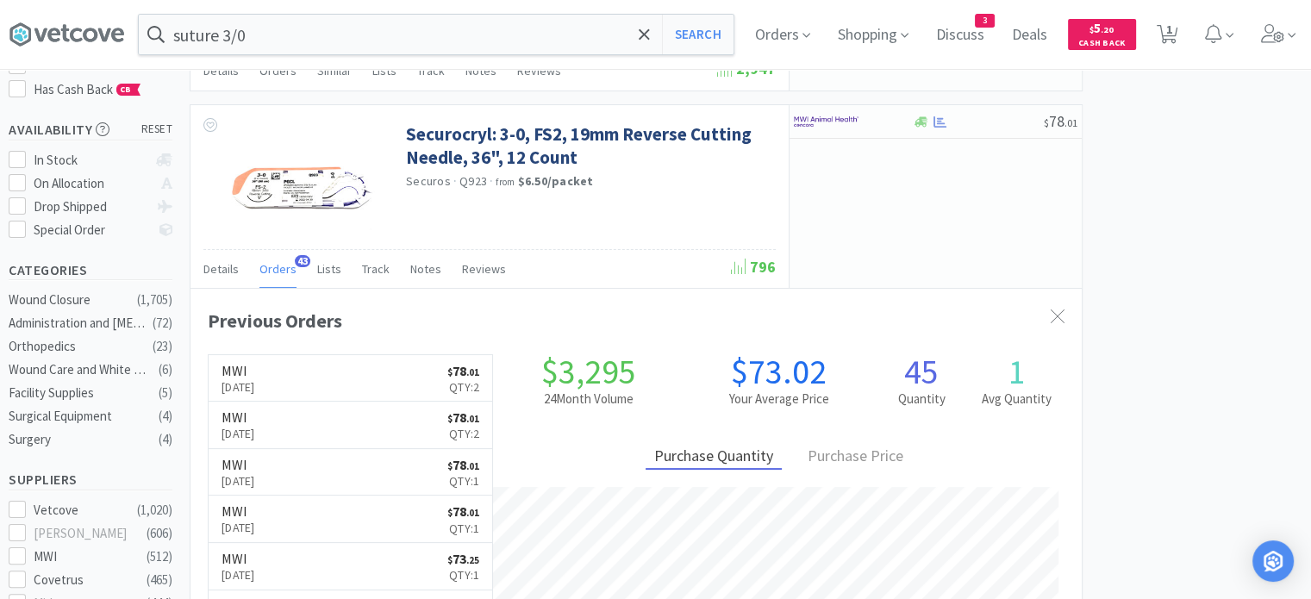
scroll to position [462, 891]
click at [508, 30] on input "suture 3/0" at bounding box center [436, 35] width 595 height 40
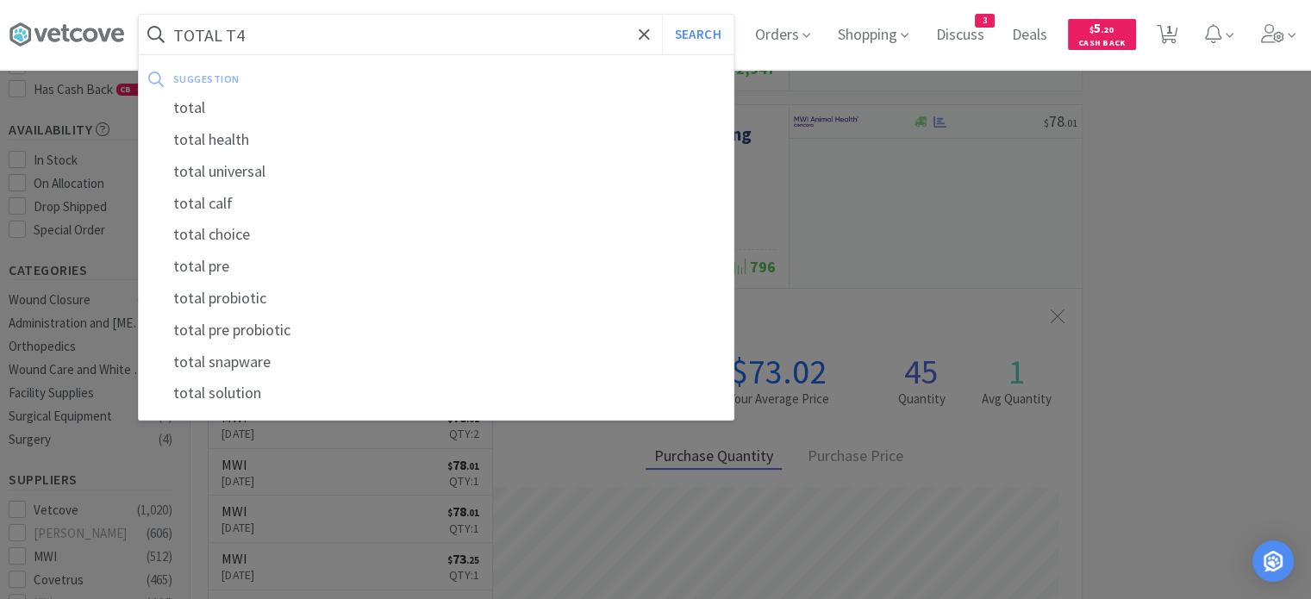
click at [662, 15] on button "Search" at bounding box center [698, 35] width 72 height 40
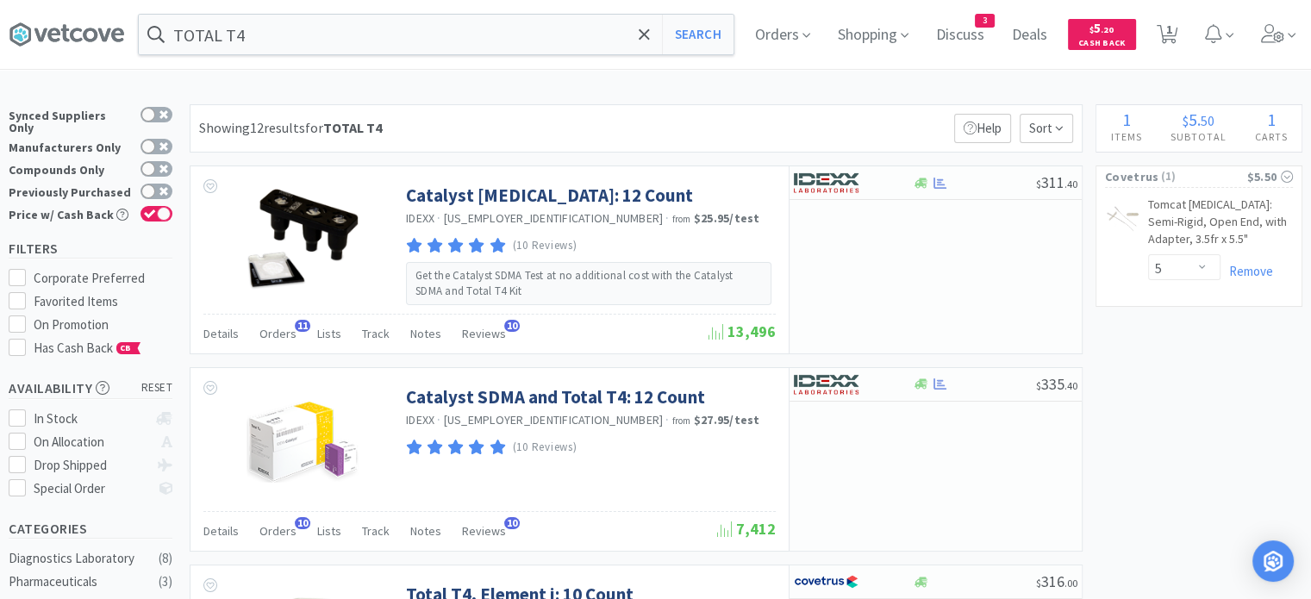
click at [495, 45] on input "TOTAL T4" at bounding box center [436, 35] width 595 height 40
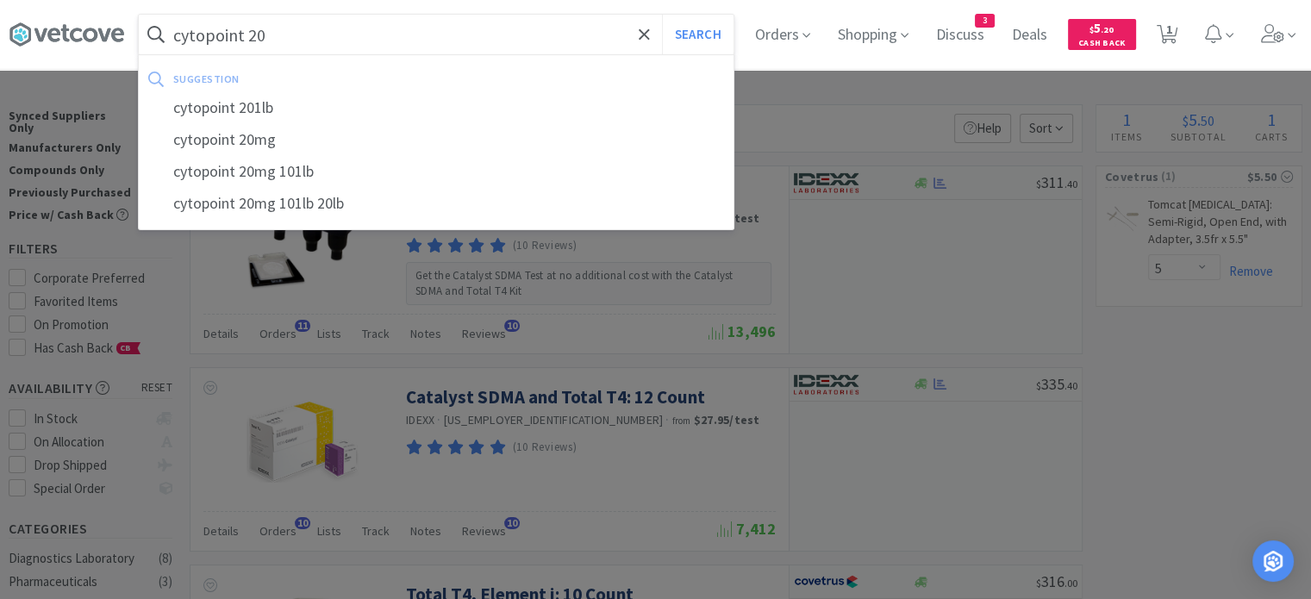
click at [662, 15] on button "Search" at bounding box center [698, 35] width 72 height 40
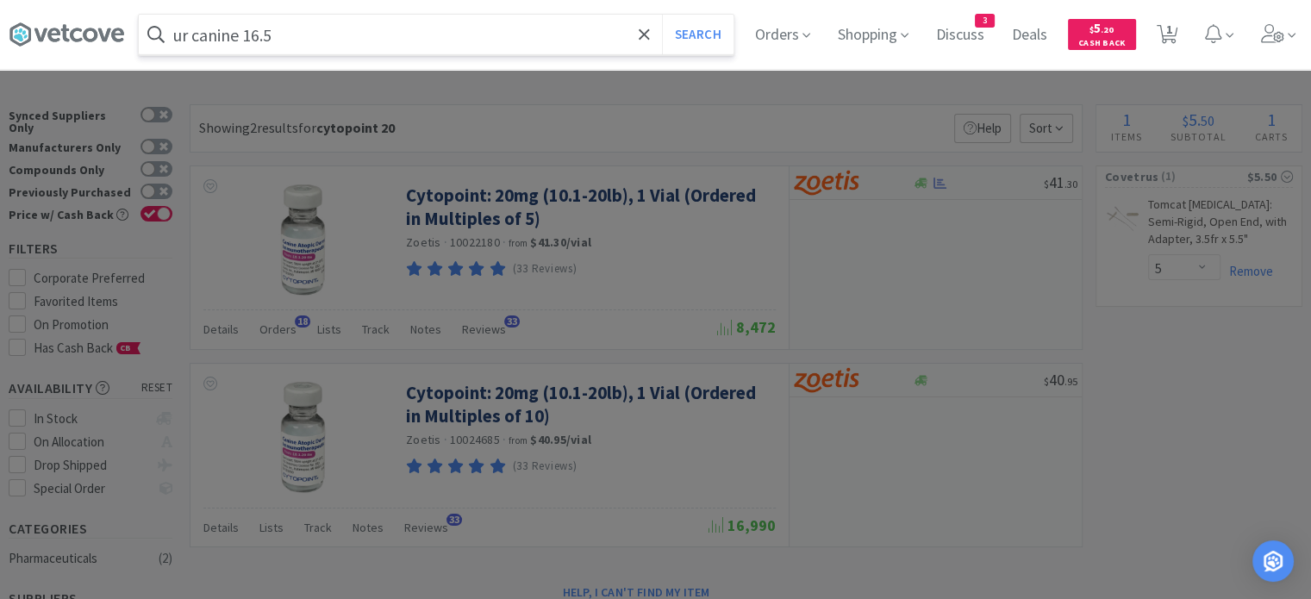
click at [662, 15] on button "Search" at bounding box center [698, 35] width 72 height 40
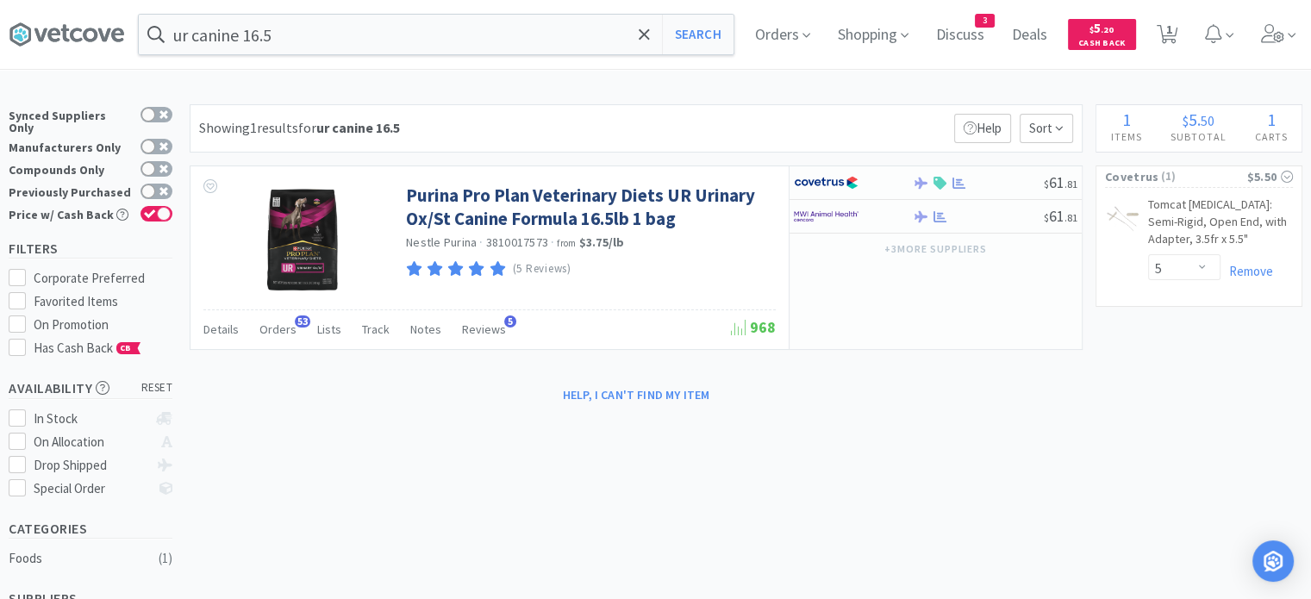
click at [270, 323] on span "Orders" at bounding box center [277, 329] width 37 height 16
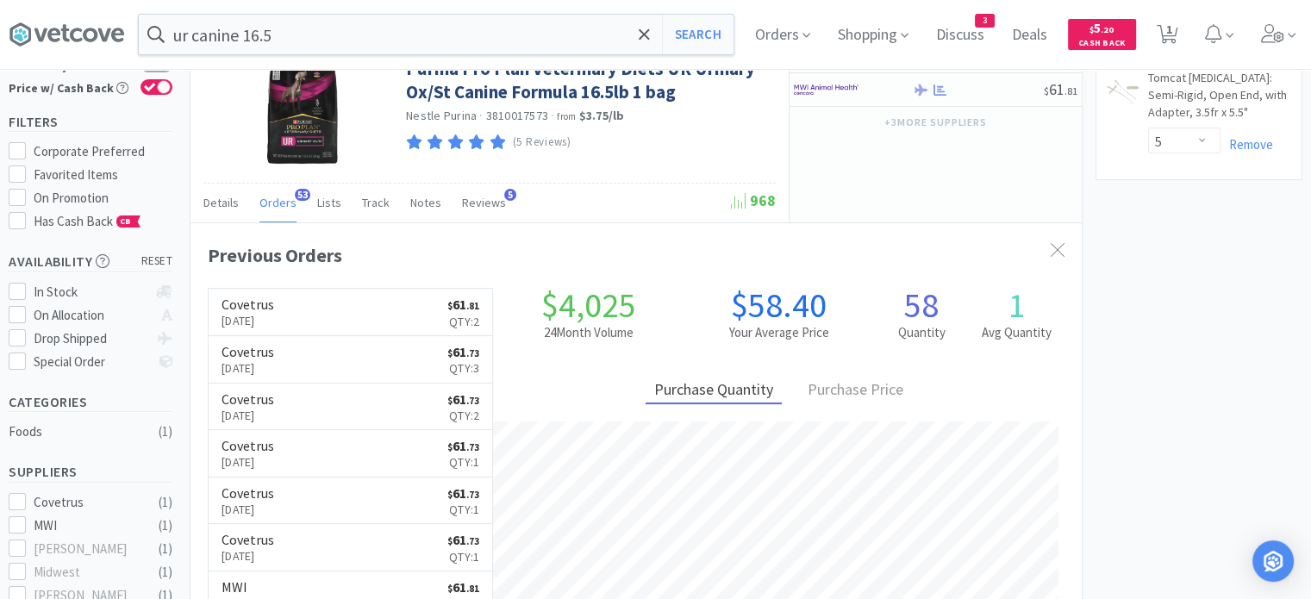
scroll to position [259, 0]
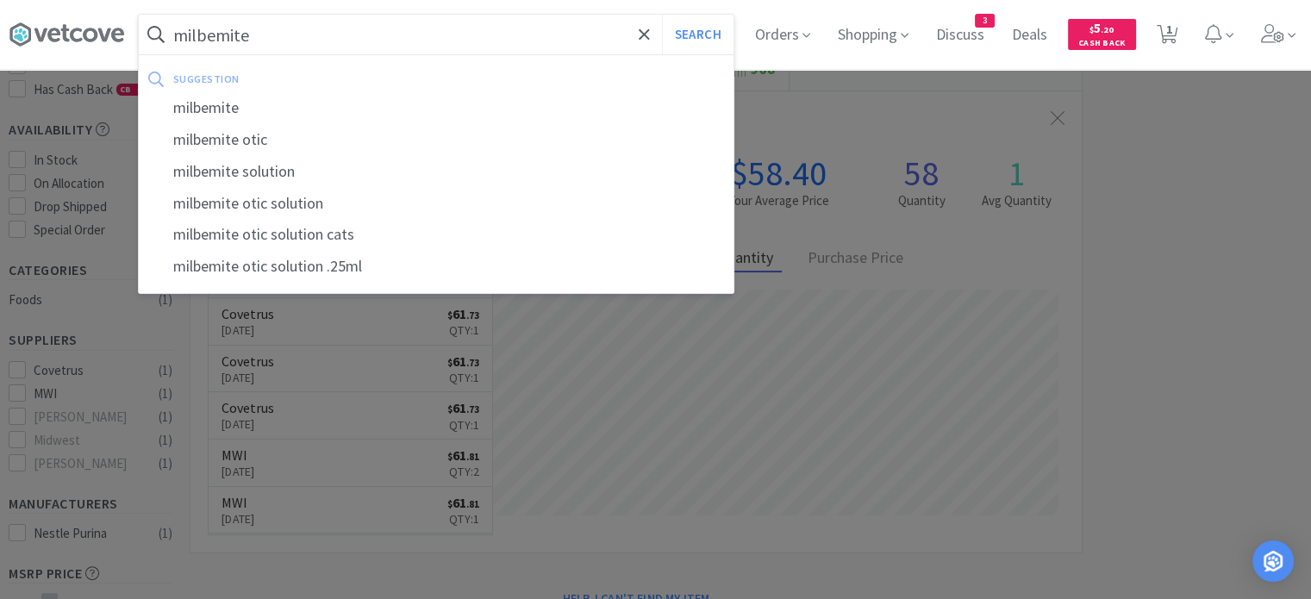
click at [260, 117] on div "milbemite" at bounding box center [436, 108] width 595 height 32
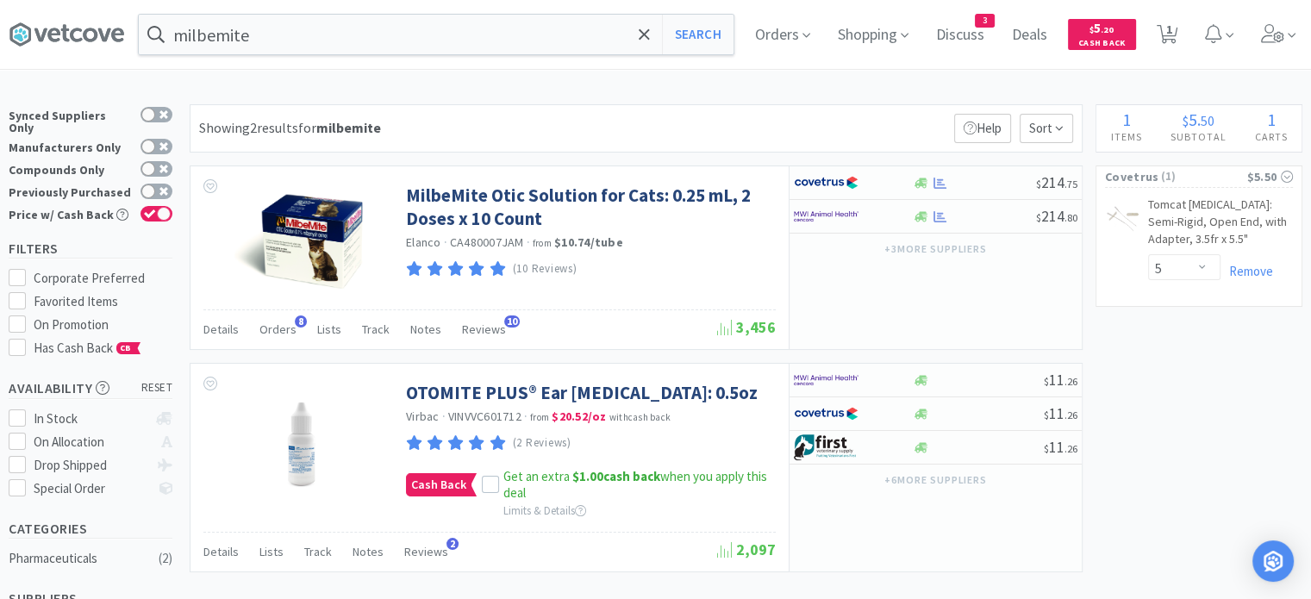
click at [267, 321] on span "Orders" at bounding box center [277, 329] width 37 height 16
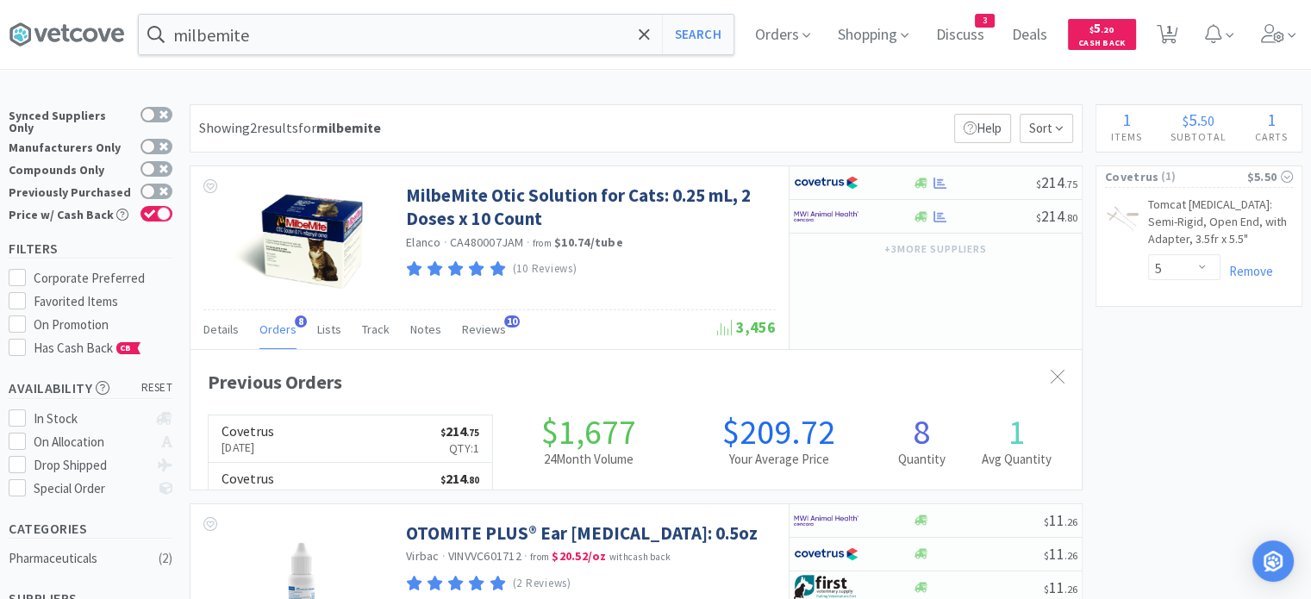
scroll to position [458, 891]
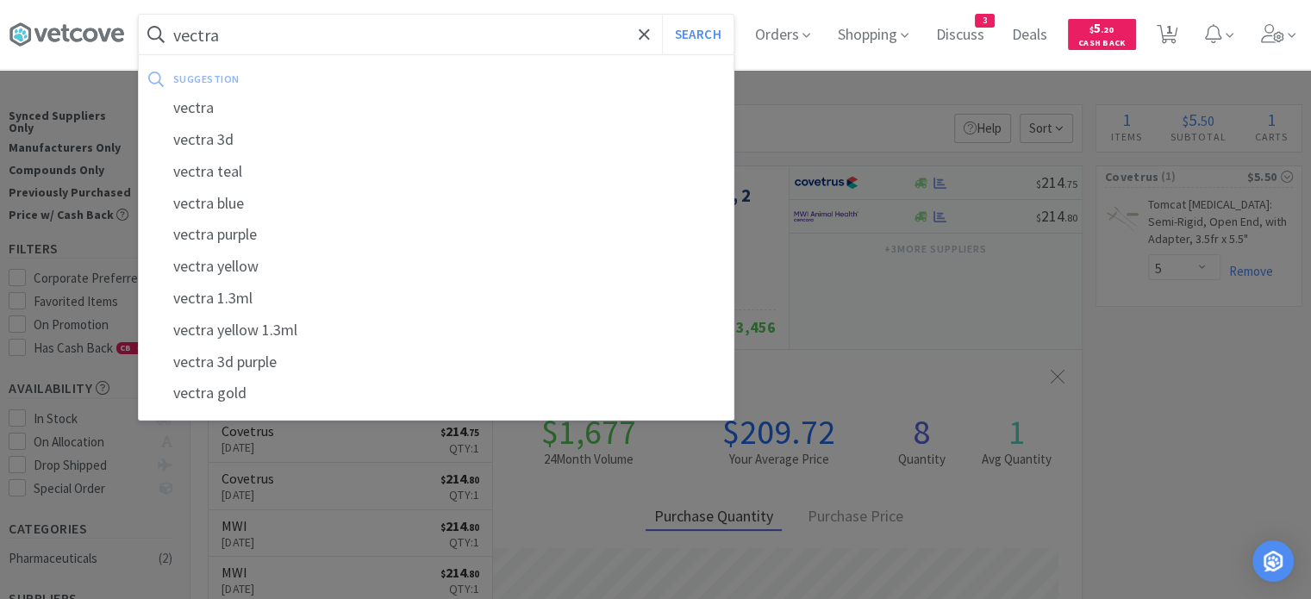
click at [662, 15] on button "Search" at bounding box center [698, 35] width 72 height 40
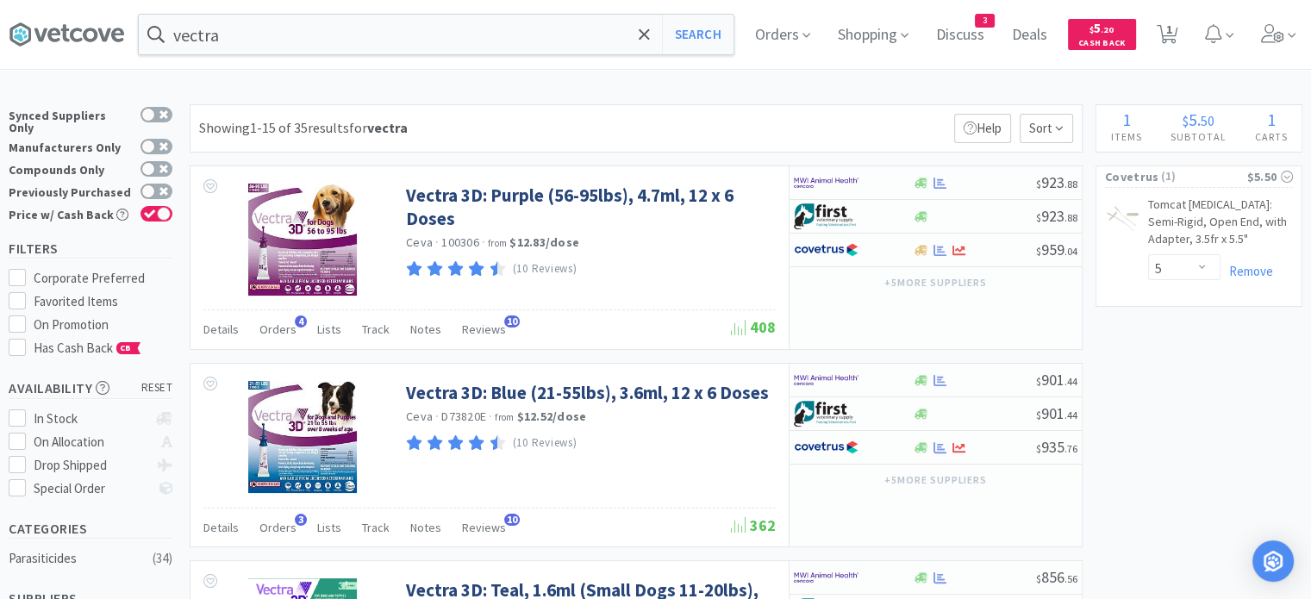
click at [303, 34] on input "vectra" at bounding box center [436, 35] width 595 height 40
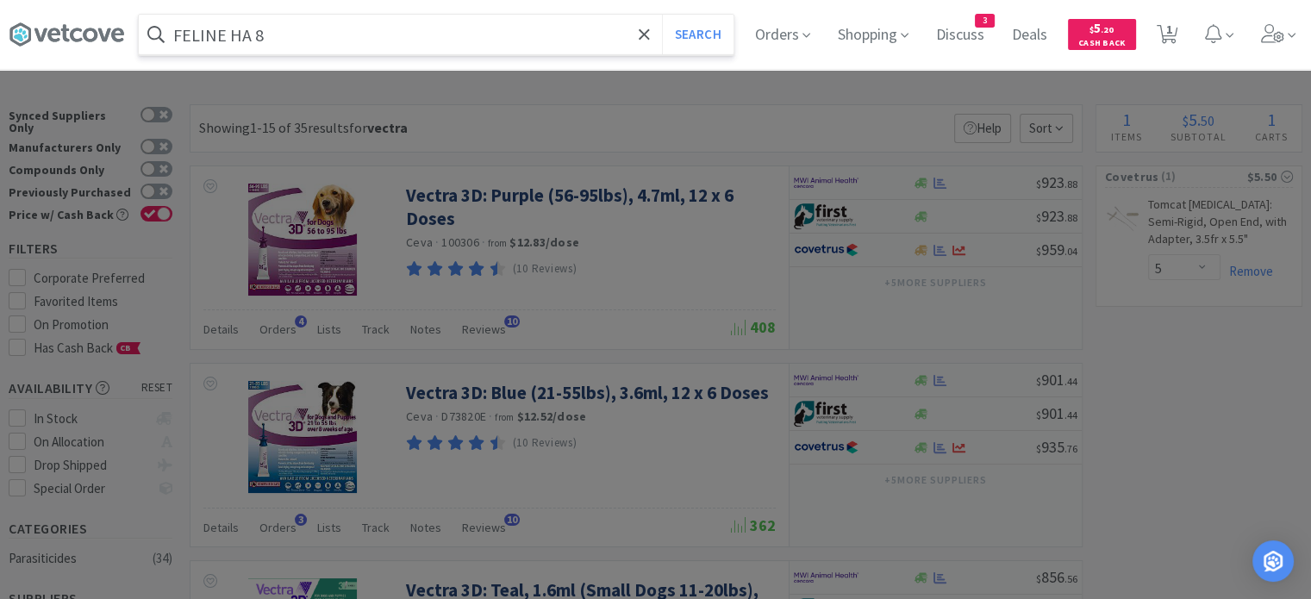
click at [662, 15] on button "Search" at bounding box center [698, 35] width 72 height 40
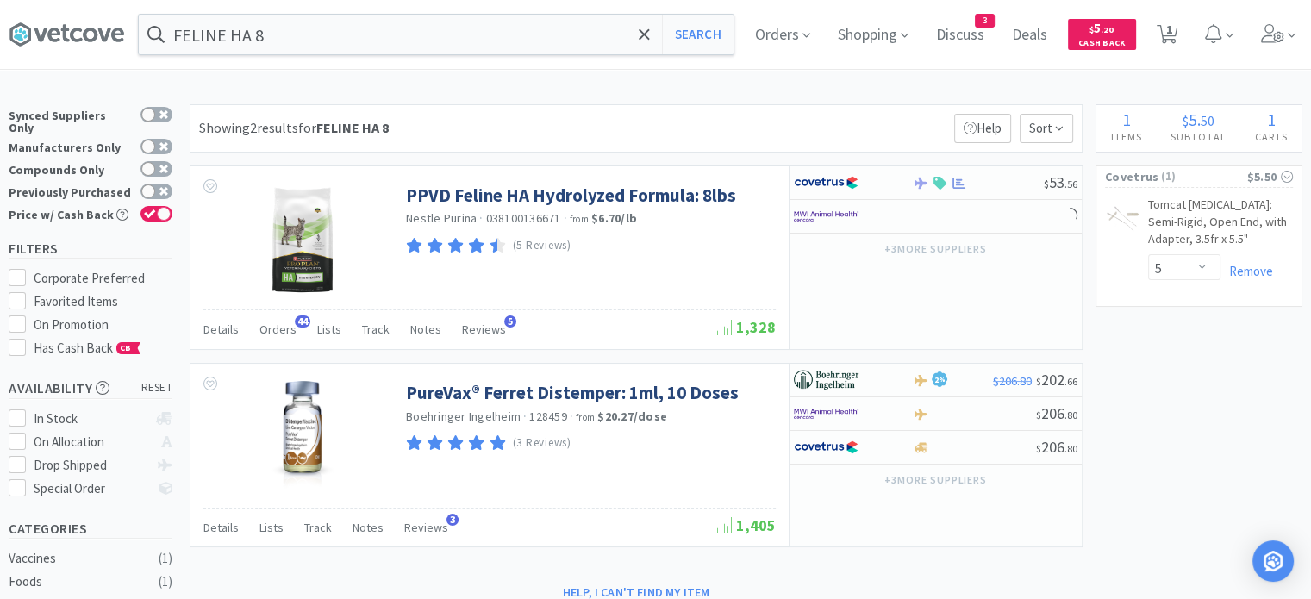
click at [262, 331] on span "Orders" at bounding box center [277, 329] width 37 height 16
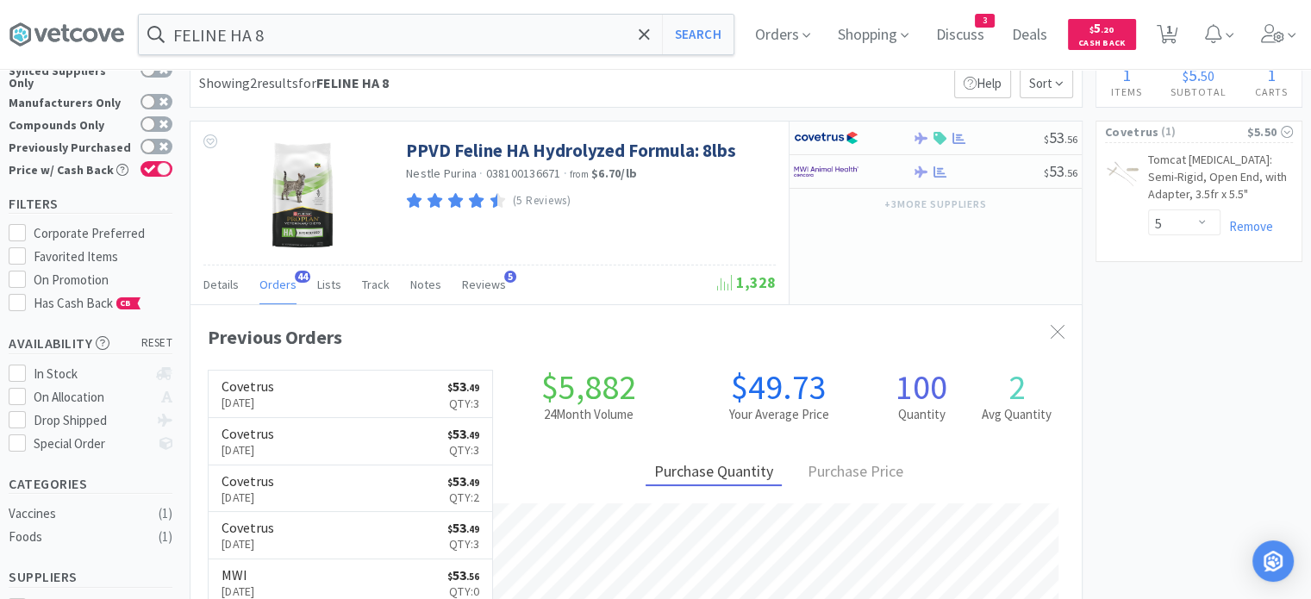
scroll to position [172, 0]
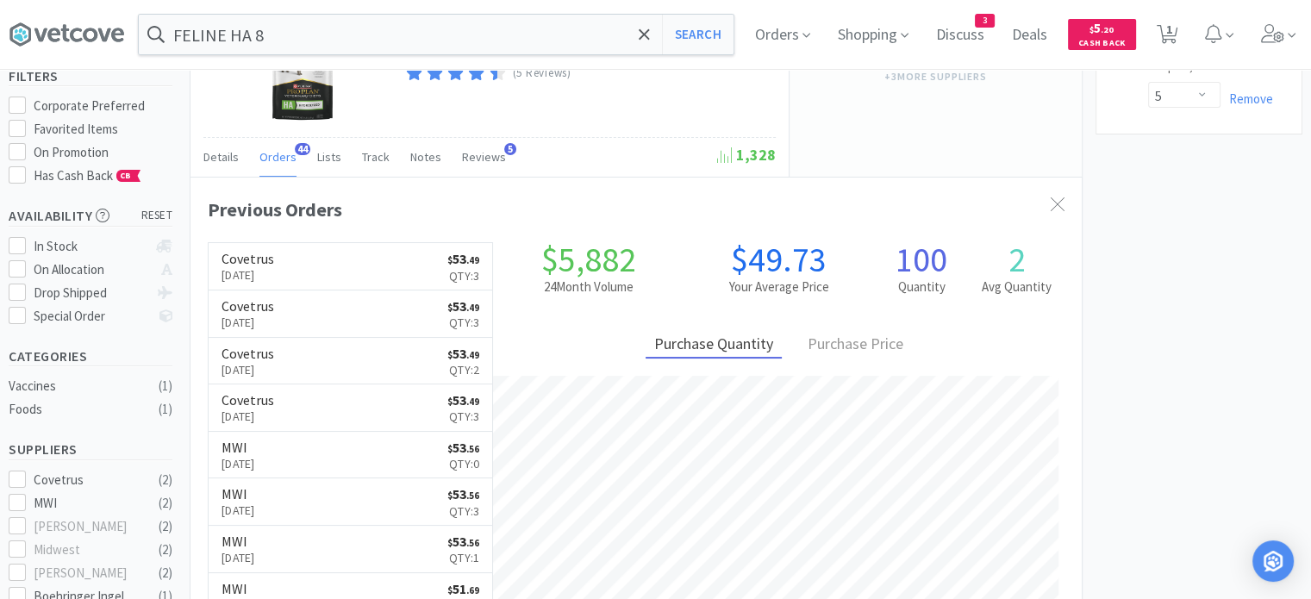
click at [296, 30] on input "FELINE HA 8" at bounding box center [436, 35] width 595 height 40
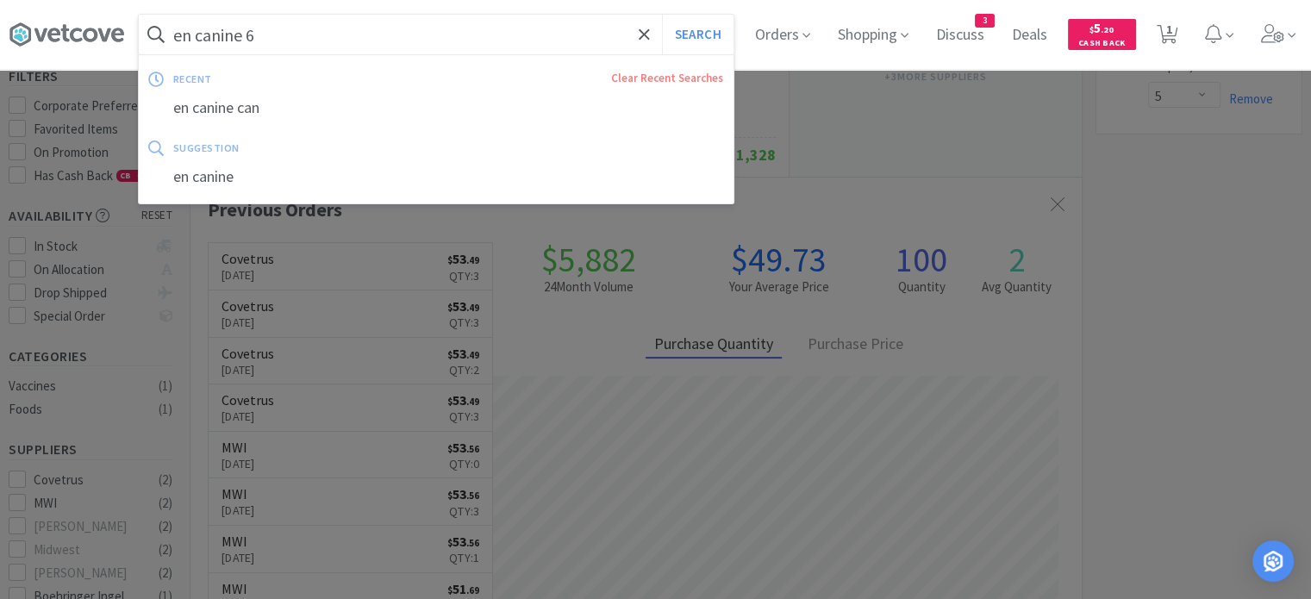
type input "en canine 6"
click at [662, 15] on button "Search" at bounding box center [698, 35] width 72 height 40
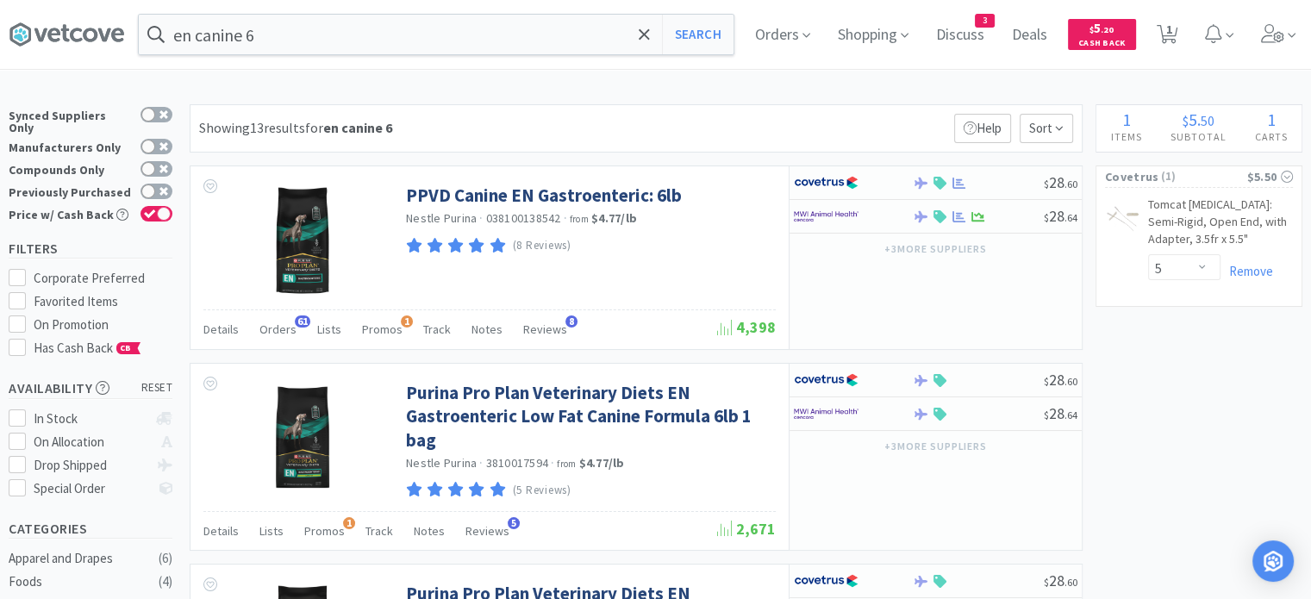
click at [286, 335] on span "Orders" at bounding box center [277, 329] width 37 height 16
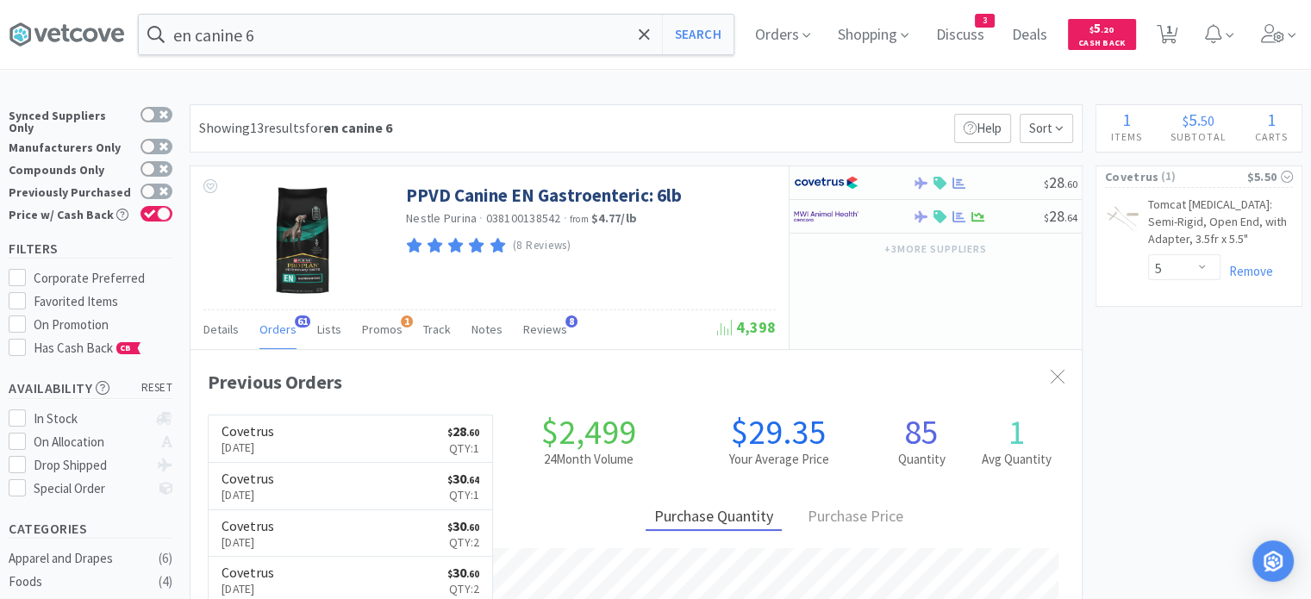
scroll to position [86, 0]
